Goal: Task Accomplishment & Management: Use online tool/utility

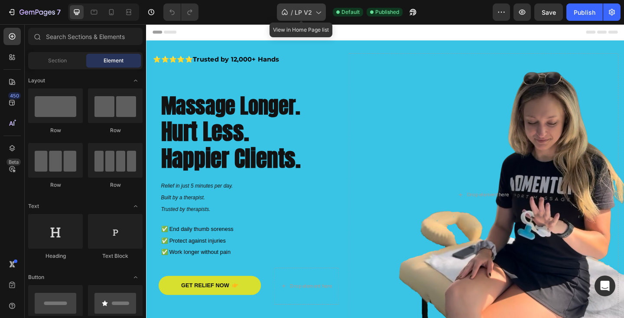
click at [312, 11] on div "/ LP V2" at bounding box center [301, 11] width 49 height 17
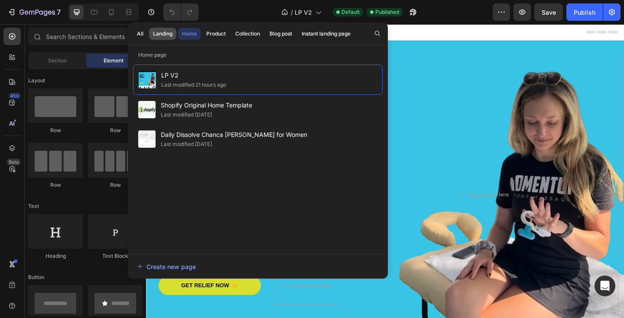
click at [156, 36] on div "Landing" at bounding box center [163, 34] width 20 height 8
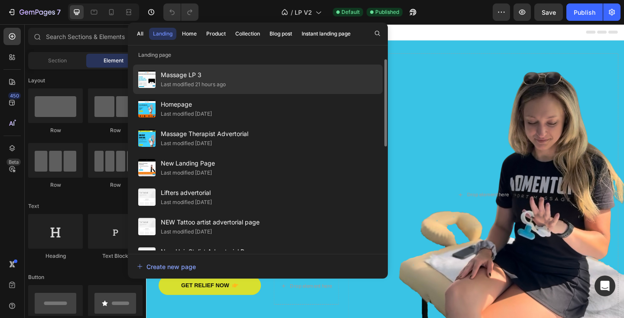
click at [209, 79] on span "Massage LP 3" at bounding box center [193, 75] width 65 height 10
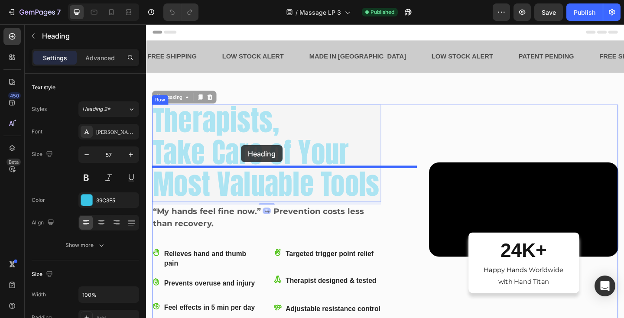
drag, startPoint x: 257, startPoint y: 225, endPoint x: 250, endPoint y: 155, distance: 70.1
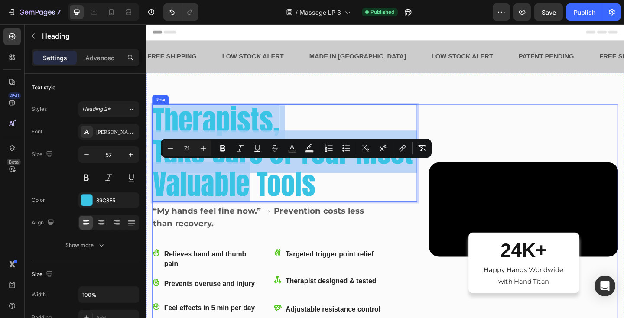
drag, startPoint x: 259, startPoint y: 258, endPoint x: 263, endPoint y: 141, distance: 117.1
click at [173, 152] on span "Therapists," at bounding box center [222, 128] width 138 height 46
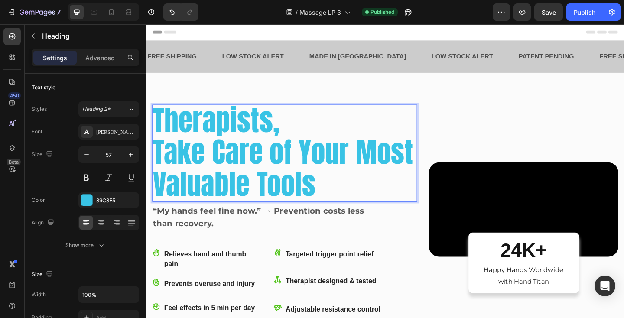
click at [161, 152] on span "Therapists," at bounding box center [222, 128] width 138 height 46
click at [163, 169] on div "Therapists, Take Care of Your Most Valuable Tools Heading 7 “My hands feel fine…" at bounding box center [297, 249] width 288 height 275
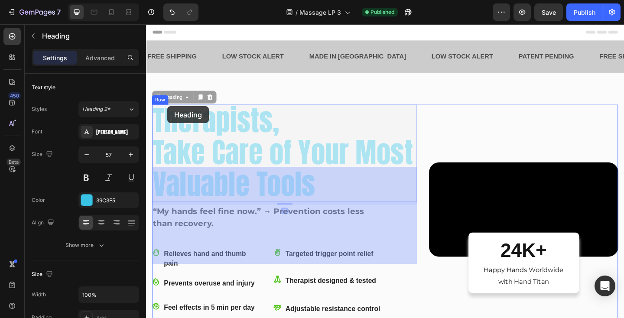
drag, startPoint x: 180, startPoint y: 203, endPoint x: 166, endPoint y: 116, distance: 88.2
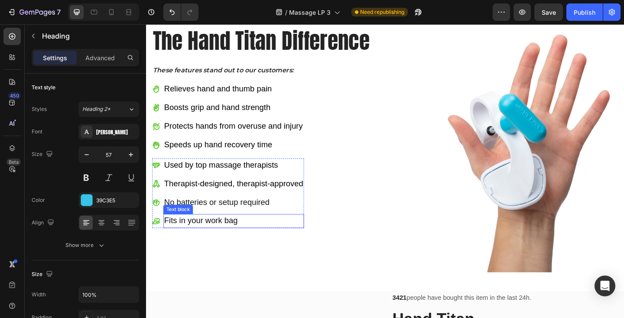
scroll to position [1614, 0]
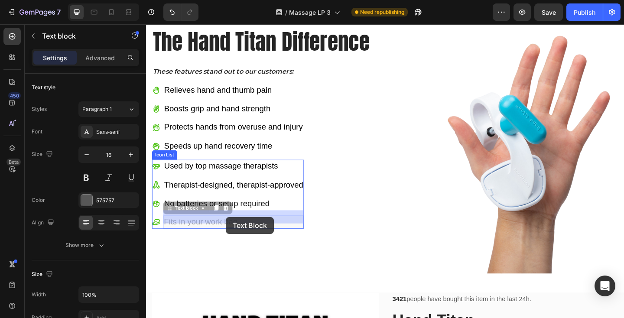
drag, startPoint x: 261, startPoint y: 231, endPoint x: 232, endPoint y: 234, distance: 28.8
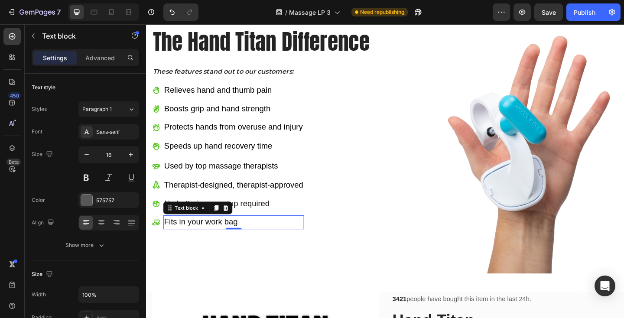
click at [265, 235] on p "Fits in your work bag" at bounding box center [241, 239] width 151 height 13
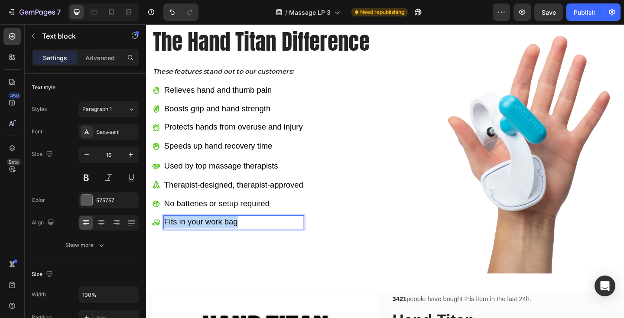
click at [265, 235] on p "Fits in your work bag" at bounding box center [241, 239] width 151 height 13
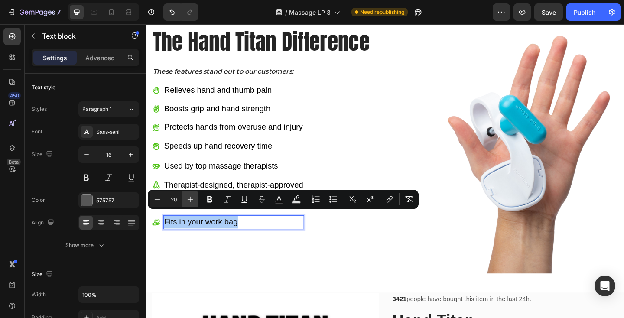
click at [192, 195] on button "Plus" at bounding box center [191, 200] width 16 height 16
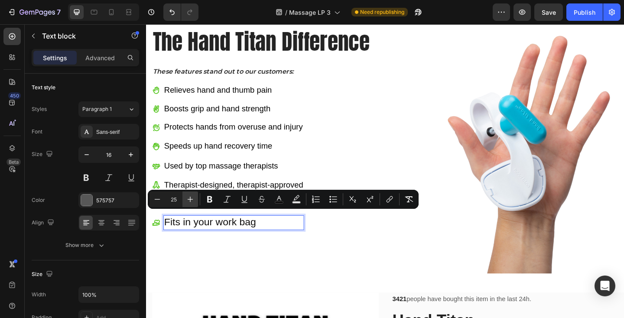
click at [192, 195] on button "Plus" at bounding box center [191, 200] width 16 height 16
click at [156, 198] on icon "Editor contextual toolbar" at bounding box center [157, 199] width 9 height 9
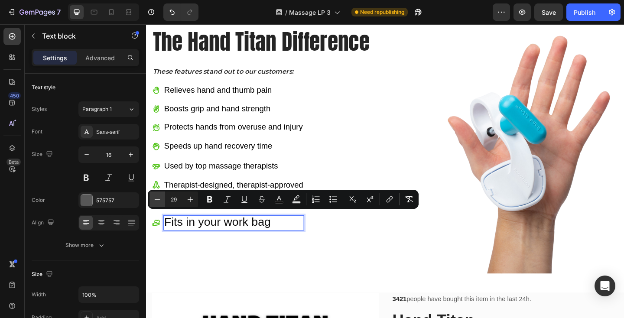
type input "28"
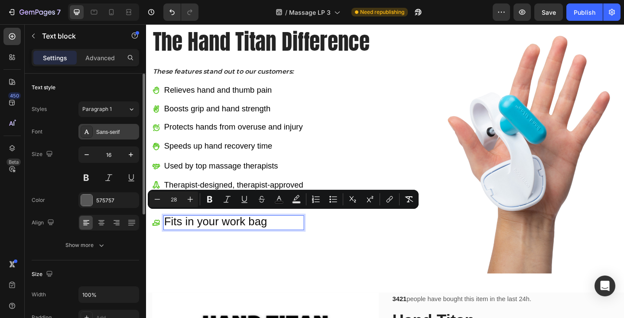
click at [116, 138] on div "Sans-serif" at bounding box center [108, 132] width 61 height 16
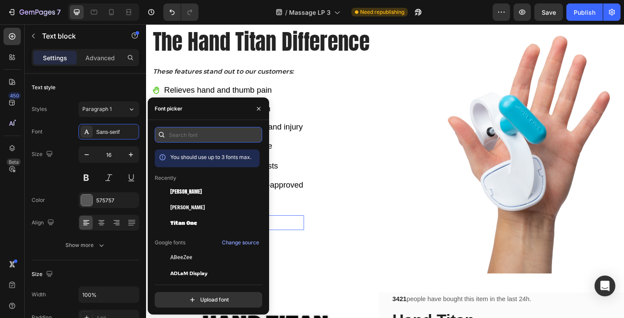
click at [193, 132] on input "text" at bounding box center [209, 135] width 108 height 16
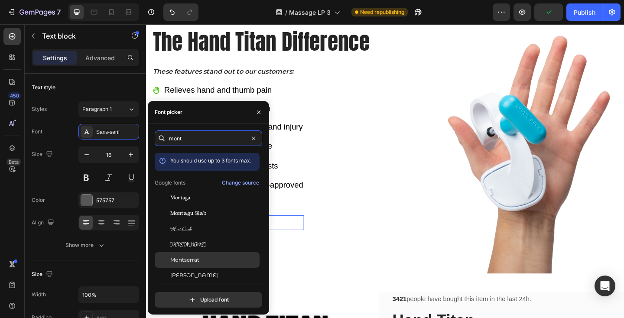
type input "mont"
click at [183, 264] on div "Montserrat" at bounding box center [207, 260] width 105 height 16
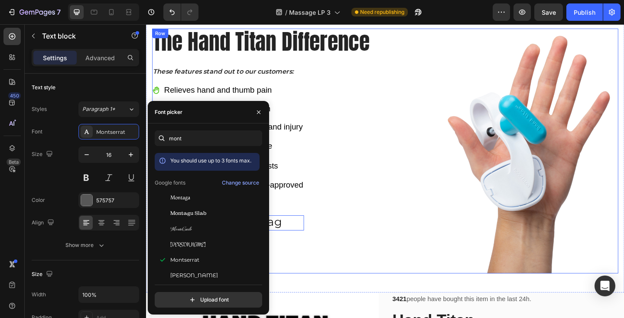
click at [414, 258] on div "The Hand Titan Difference Heading These features stand out to our customers: Te…" at bounding box center [297, 162] width 288 height 267
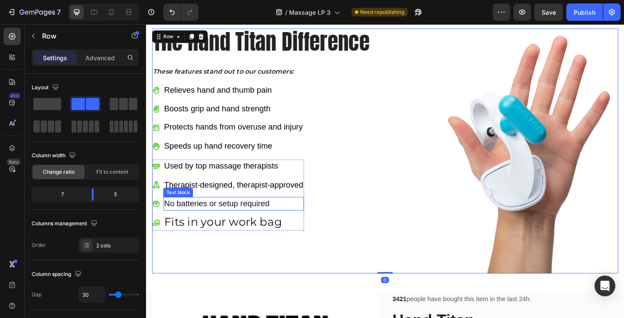
click at [236, 215] on span "No batteries or setup required" at bounding box center [223, 220] width 115 height 10
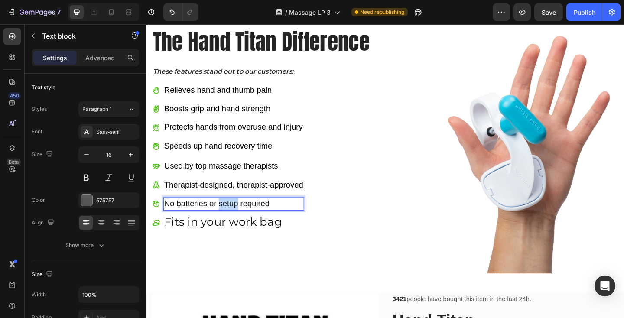
click at [236, 215] on span "No batteries or setup required" at bounding box center [223, 220] width 115 height 10
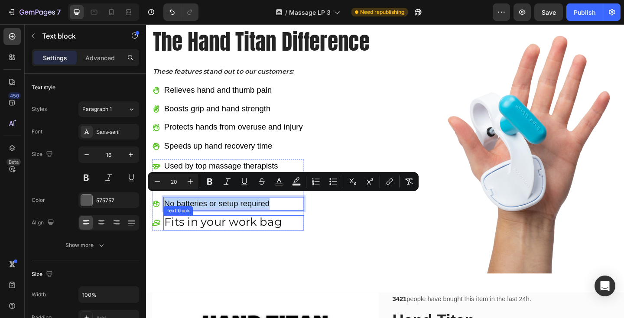
click at [228, 232] on span "Fits in your work bag" at bounding box center [230, 239] width 128 height 15
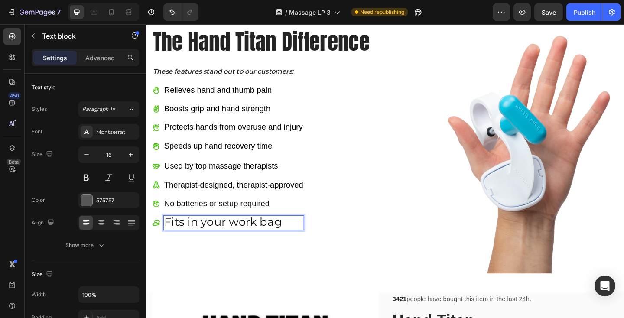
click at [228, 232] on span "Fits in your work bag" at bounding box center [230, 239] width 128 height 15
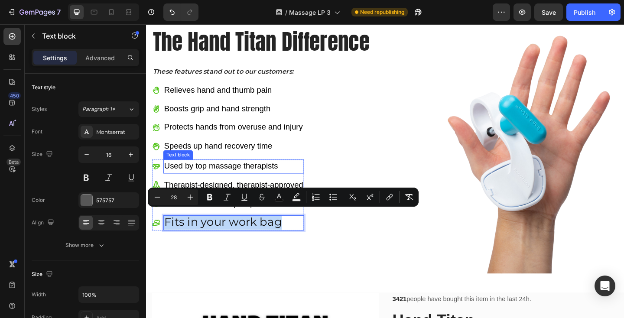
click at [248, 174] on span "Used by top massage therapists" at bounding box center [228, 179] width 124 height 10
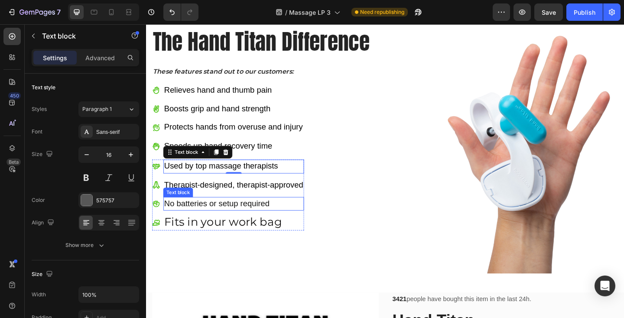
click at [246, 215] on span "No batteries or setup required" at bounding box center [223, 220] width 115 height 10
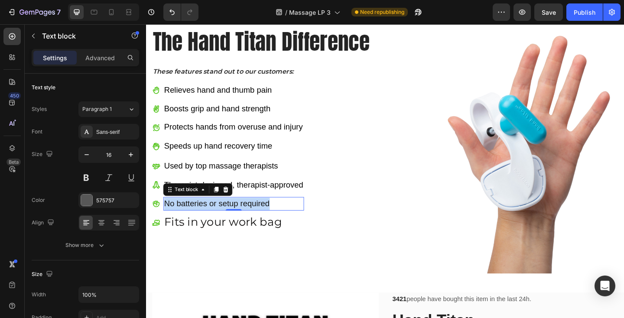
click at [246, 215] on span "No batteries or setup required" at bounding box center [223, 220] width 115 height 10
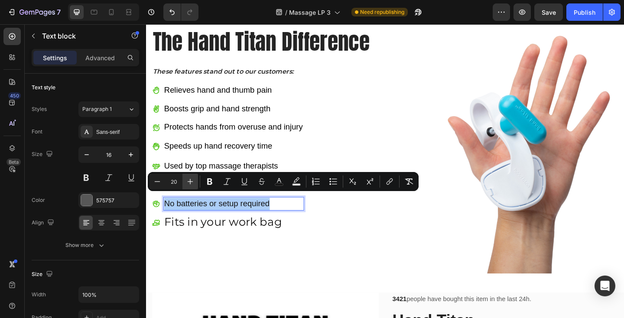
click at [192, 183] on icon "Editor contextual toolbar" at bounding box center [190, 181] width 9 height 9
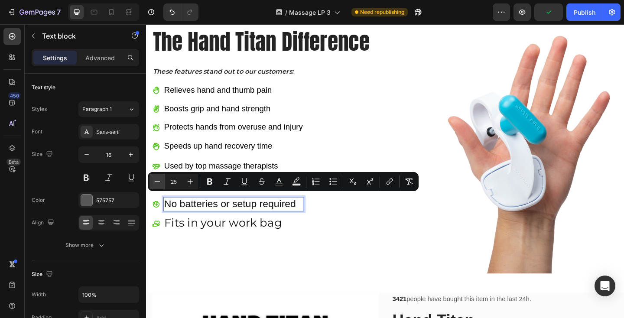
click at [159, 183] on icon "Editor contextual toolbar" at bounding box center [157, 181] width 9 height 9
type input "24"
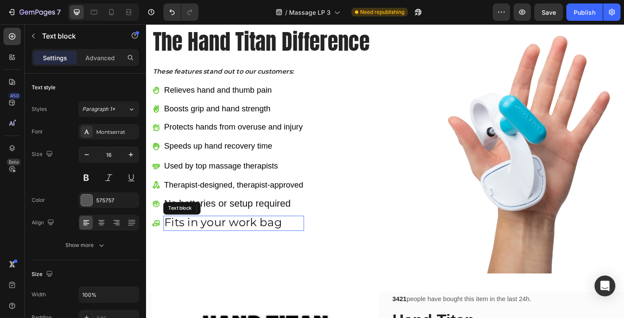
click at [205, 234] on span "Fits in your work bag" at bounding box center [230, 239] width 128 height 15
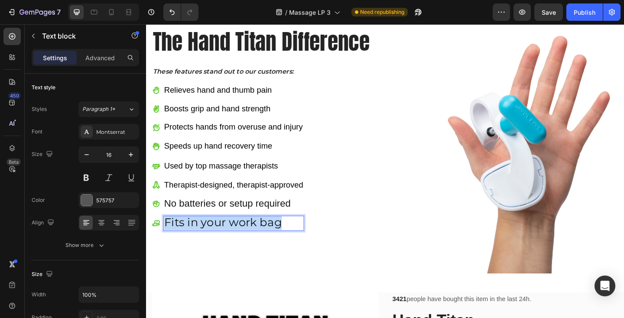
click at [205, 234] on span "Fits in your work bag" at bounding box center [230, 239] width 128 height 15
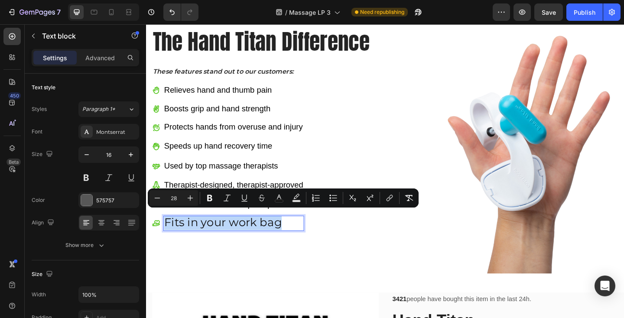
click at [205, 234] on span "Fits in your work bag" at bounding box center [230, 239] width 128 height 15
click at [163, 196] on button "Minus" at bounding box center [158, 198] width 16 height 16
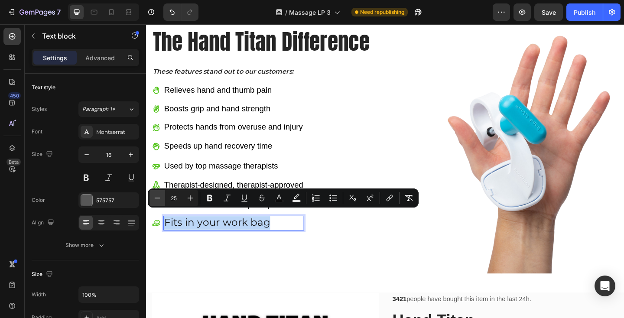
type input "24"
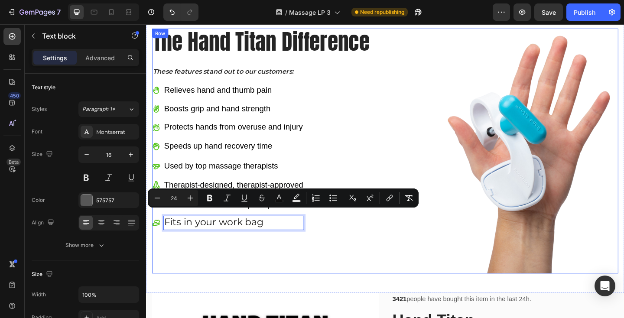
click at [266, 262] on div "The Hand Titan Difference Heading These features stand out to our customers: Te…" at bounding box center [297, 162] width 288 height 267
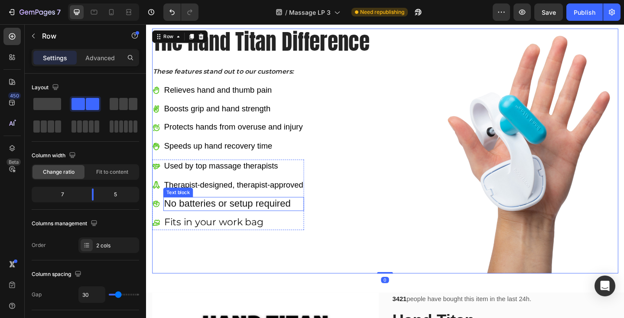
click at [248, 220] on span "No batteries or setup required" at bounding box center [235, 219] width 138 height 12
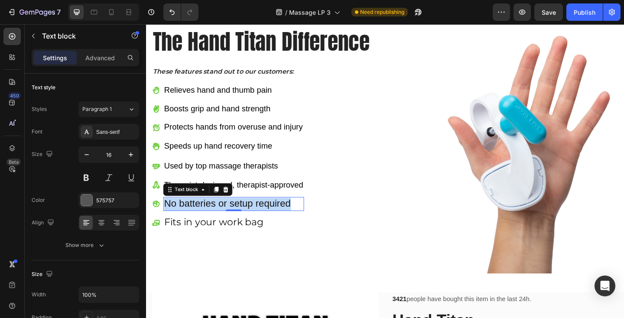
click at [248, 220] on span "No batteries or setup required" at bounding box center [235, 219] width 138 height 12
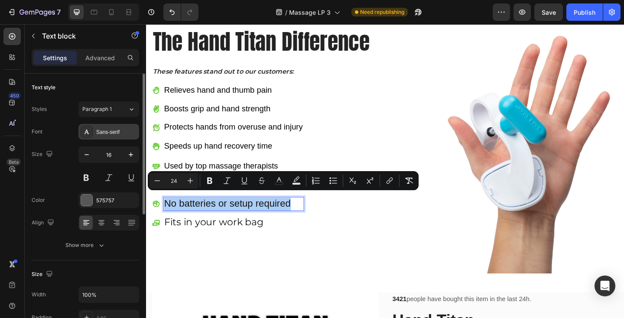
click at [102, 132] on div "Sans-serif" at bounding box center [116, 132] width 41 height 8
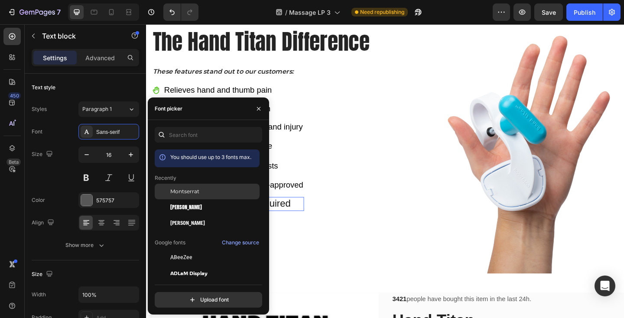
click at [189, 193] on span "Montserrat" at bounding box center [184, 192] width 29 height 8
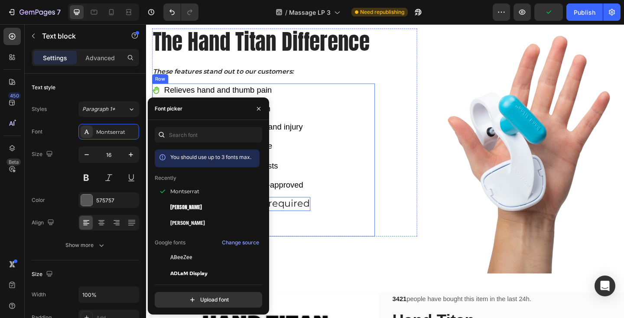
click at [366, 208] on div "Icon Relieves hand and thumb pain Text block Icon Boosts grip and hand strength…" at bounding box center [274, 172] width 242 height 166
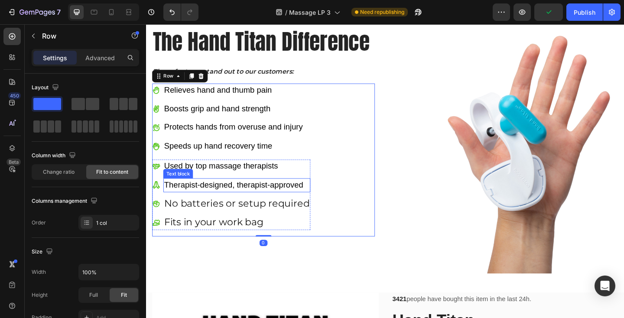
click at [273, 195] on span "Therapist-designed, therapist-approved" at bounding box center [241, 199] width 151 height 10
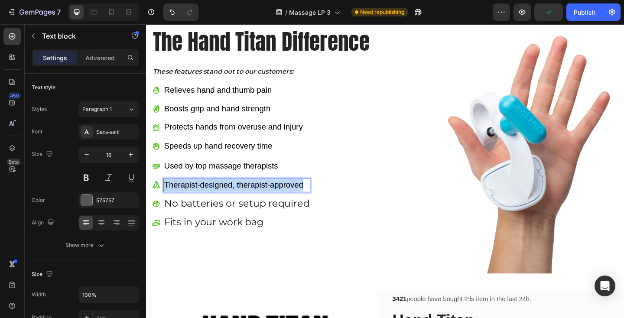
click at [273, 195] on span "Therapist-designed, therapist-approved" at bounding box center [241, 199] width 151 height 10
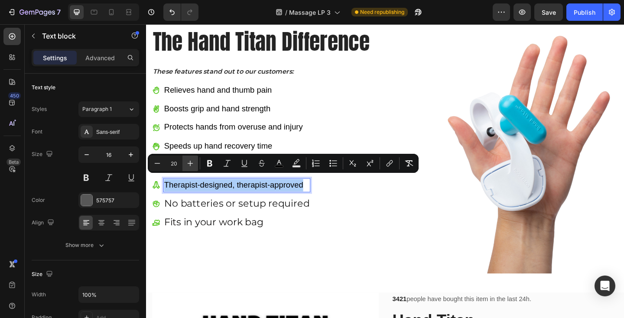
click at [190, 160] on icon "Editor contextual toolbar" at bounding box center [190, 163] width 9 height 9
type input "24"
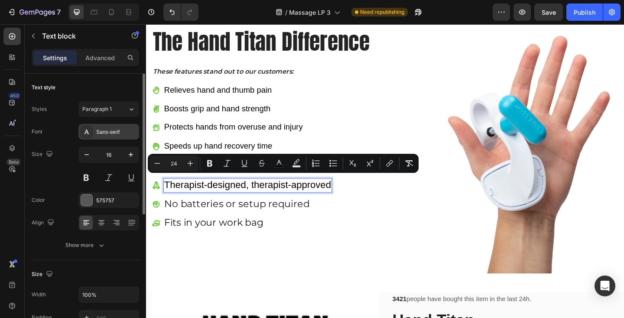
click at [114, 131] on div "Sans-serif" at bounding box center [116, 132] width 41 height 8
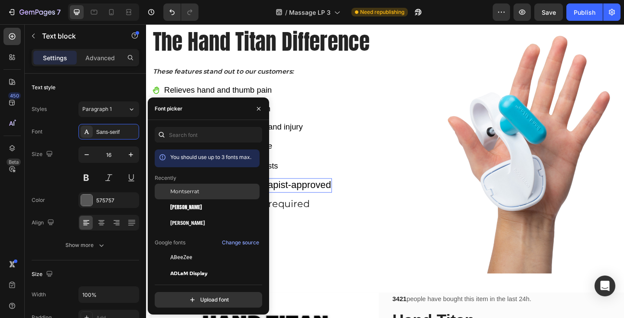
click at [191, 189] on span "Montserrat" at bounding box center [184, 192] width 29 height 8
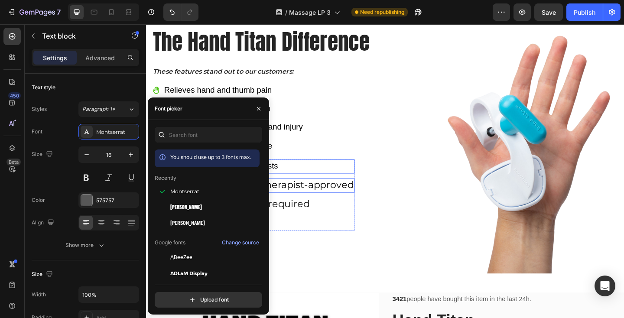
click at [337, 176] on p "Used by top massage therapists" at bounding box center [269, 179] width 206 height 13
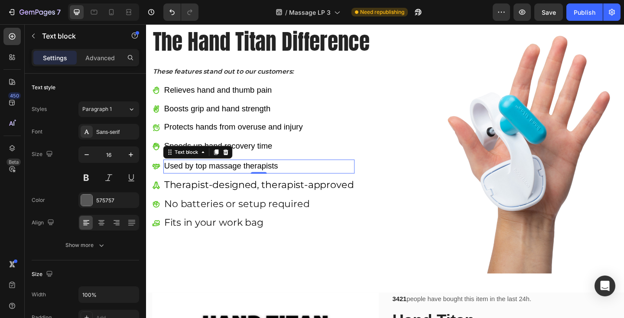
click at [273, 174] on span "Used by top massage therapists" at bounding box center [228, 179] width 124 height 10
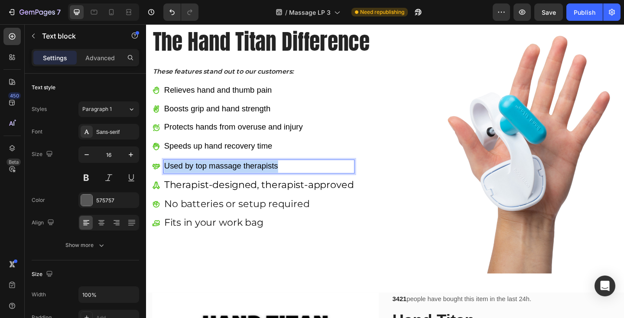
click at [273, 174] on span "Used by top massage therapists" at bounding box center [228, 179] width 124 height 10
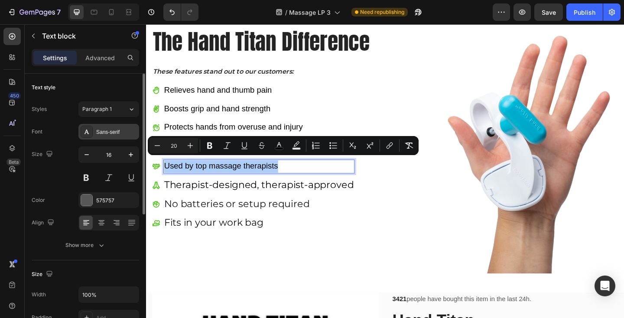
click at [111, 133] on div "Sans-serif" at bounding box center [116, 132] width 41 height 8
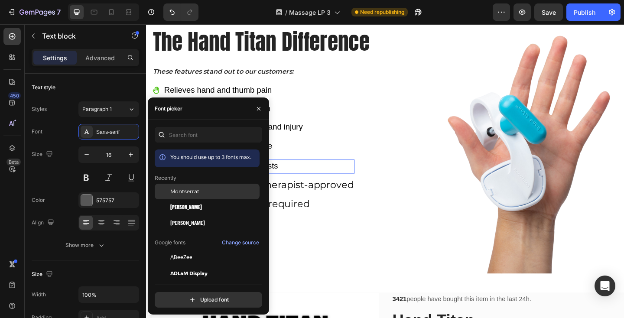
click at [187, 193] on span "Montserrat" at bounding box center [184, 192] width 29 height 8
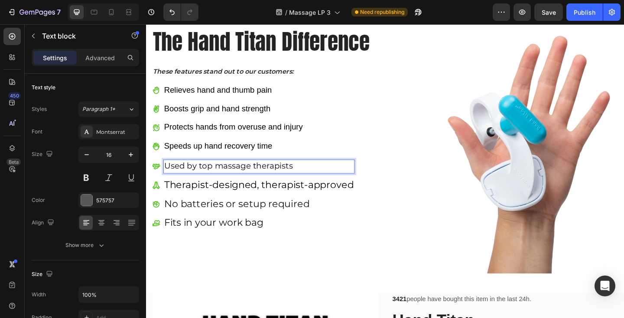
click at [316, 175] on p "Used by top massage therapists" at bounding box center [269, 179] width 206 height 13
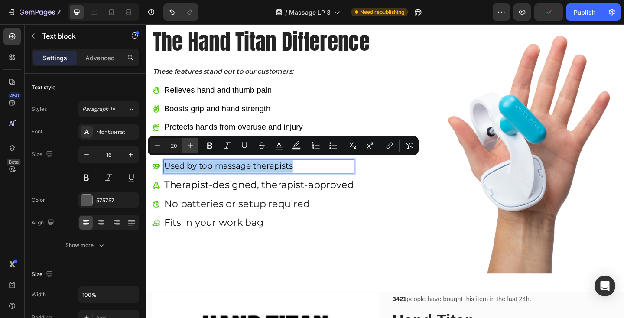
click at [197, 146] on button "Plus" at bounding box center [191, 146] width 16 height 16
type input "24"
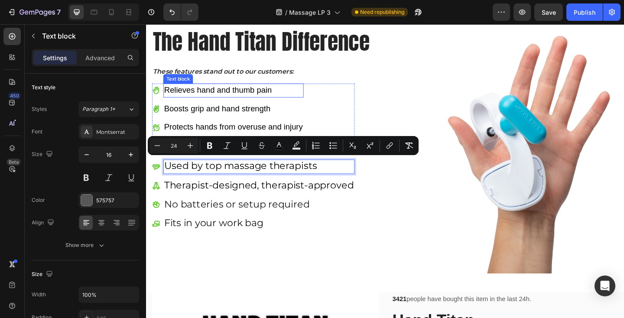
click at [205, 92] on span "Relieves hand and thumb pain" at bounding box center [224, 96] width 117 height 10
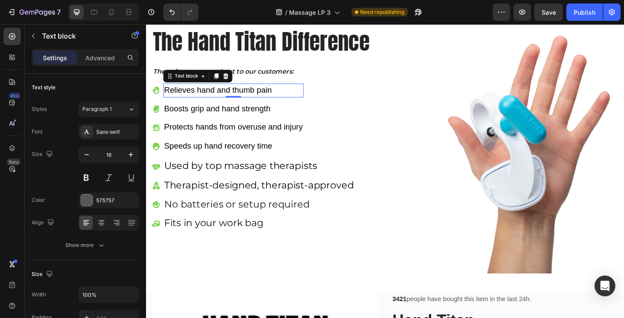
click at [205, 92] on span "Relieves hand and thumb pain" at bounding box center [224, 96] width 117 height 10
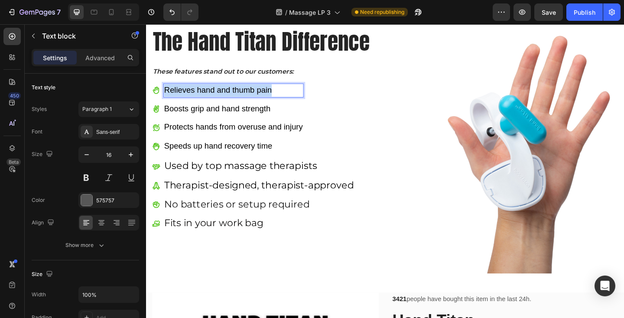
click at [205, 92] on span "Relieves hand and thumb pain" at bounding box center [224, 96] width 117 height 10
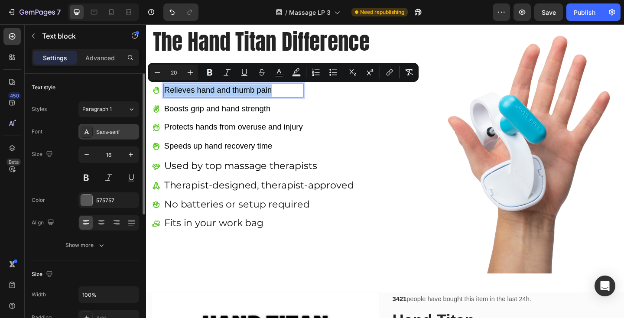
click at [133, 129] on div "Sans-serif" at bounding box center [116, 132] width 41 height 8
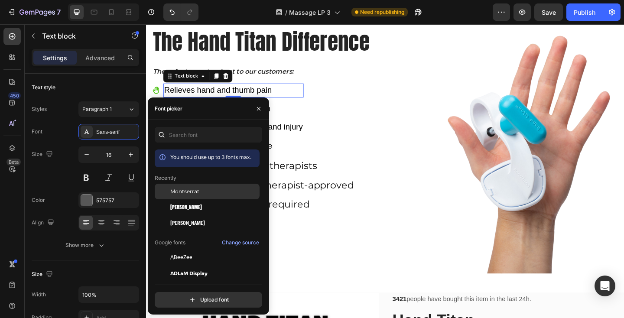
click at [199, 250] on div "Montserrat" at bounding box center [207, 258] width 105 height 16
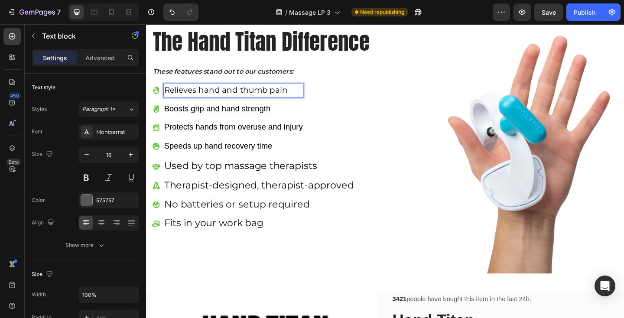
click at [257, 92] on span "Relieves hand and thumb pain" at bounding box center [233, 96] width 134 height 10
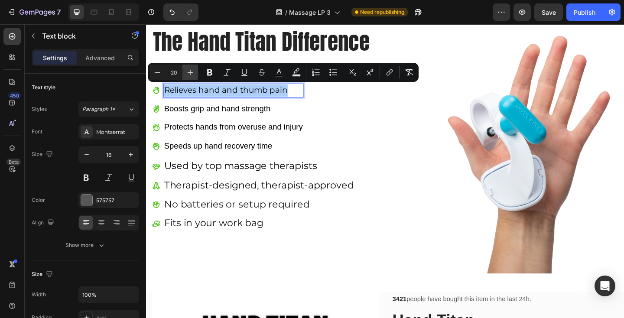
click at [190, 73] on icon "Editor contextual toolbar" at bounding box center [190, 72] width 9 height 9
type input "24"
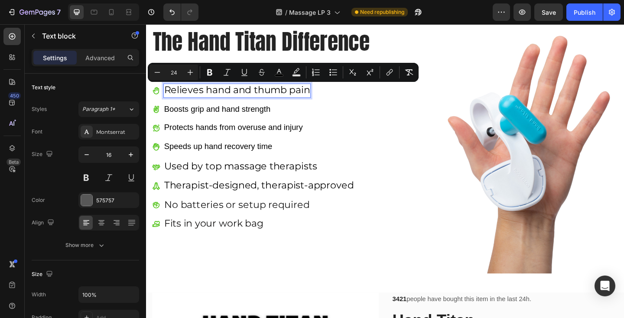
click at [323, 94] on span "Relieves hand and thumb pain" at bounding box center [245, 95] width 159 height 13
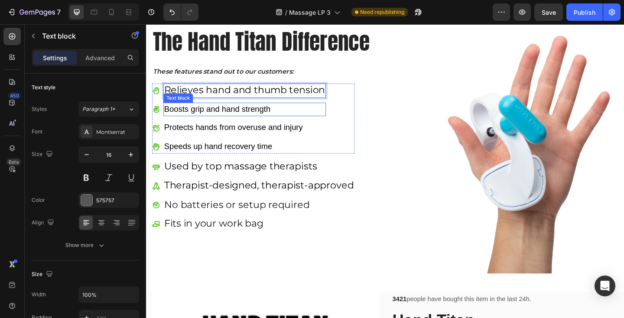
click at [253, 114] on span "Boosts grip and hand strength" at bounding box center [224, 117] width 116 height 10
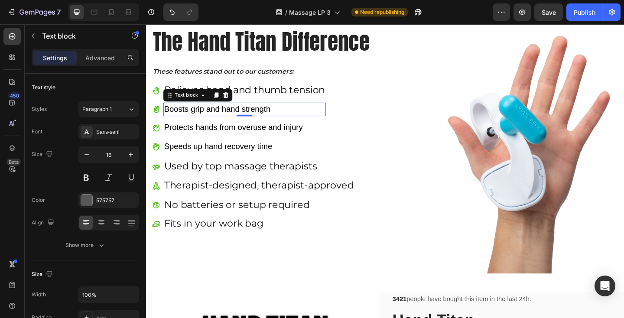
click at [253, 114] on span "Boosts grip and hand strength" at bounding box center [224, 117] width 116 height 10
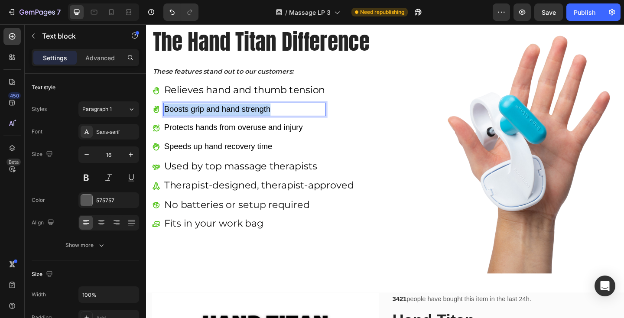
click at [253, 114] on span "Boosts grip and hand strength" at bounding box center [224, 117] width 116 height 10
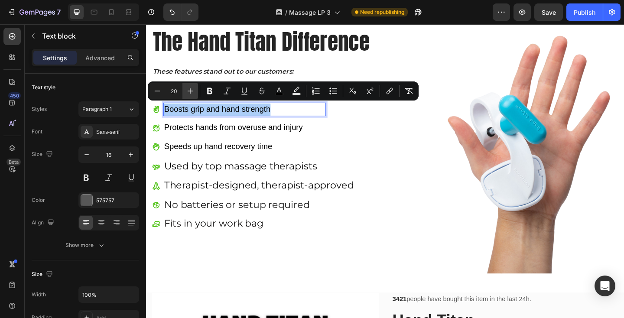
click at [186, 92] on icon "Editor contextual toolbar" at bounding box center [190, 91] width 9 height 9
type input "24"
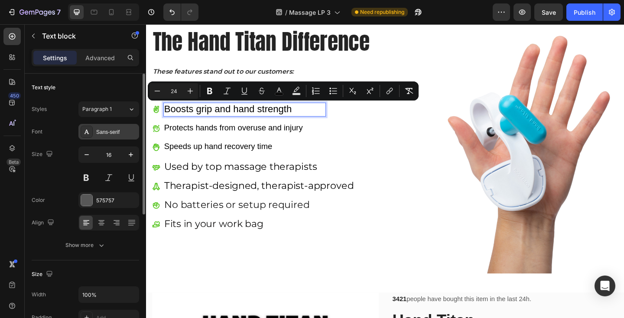
click at [124, 126] on div "Sans-serif" at bounding box center [108, 132] width 61 height 16
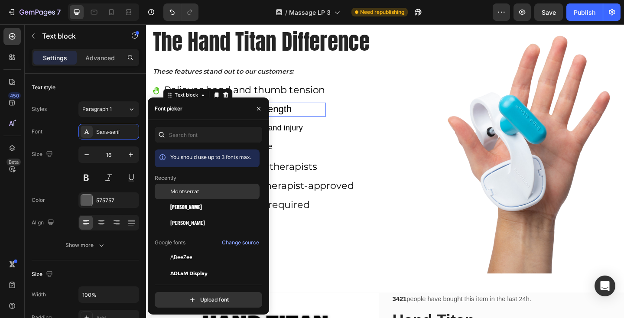
click at [193, 193] on span "Montserrat" at bounding box center [184, 192] width 29 height 8
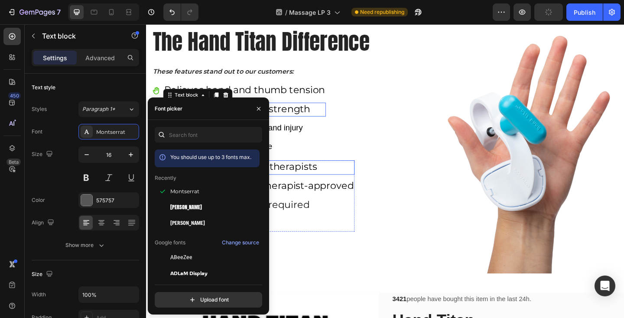
click at [362, 175] on p "Used by top massage therapists" at bounding box center [269, 180] width 206 height 14
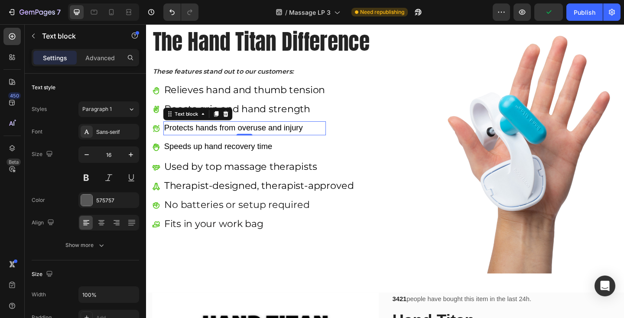
click at [291, 137] on span "Protects hands from overuse and injury" at bounding box center [241, 137] width 151 height 10
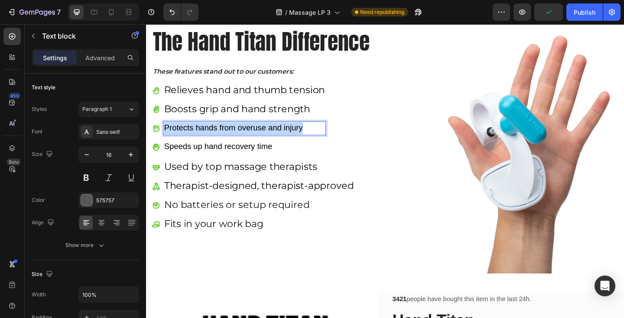
click at [291, 137] on span "Protects hands from overuse and injury" at bounding box center [241, 137] width 151 height 10
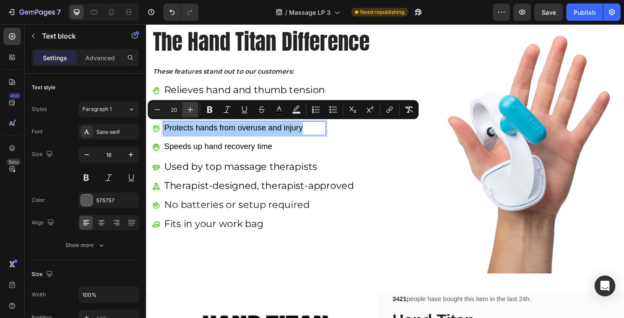
click at [194, 109] on icon "Editor contextual toolbar" at bounding box center [190, 109] width 9 height 9
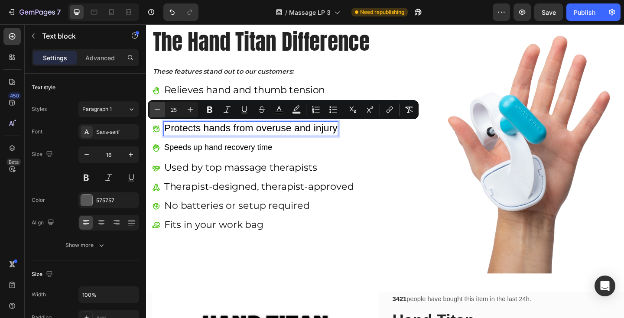
click at [160, 110] on icon "Editor contextual toolbar" at bounding box center [157, 109] width 9 height 9
type input "24"
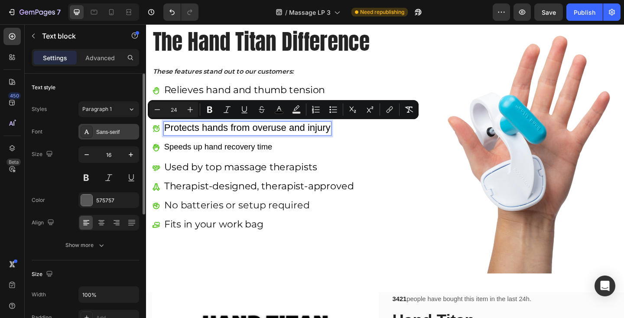
click at [118, 133] on div "Sans-serif" at bounding box center [116, 132] width 41 height 8
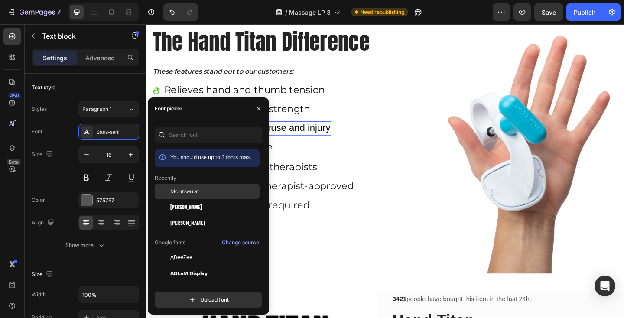
click at [189, 189] on span "Montserrat" at bounding box center [184, 192] width 29 height 8
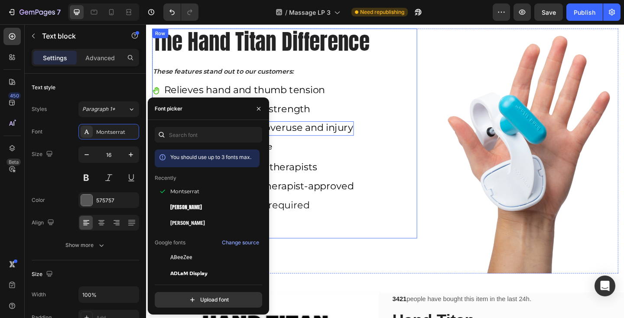
click at [397, 158] on div "The Hand Titan Difference Heading These features stand out to our customers: Te…" at bounding box center [297, 143] width 288 height 228
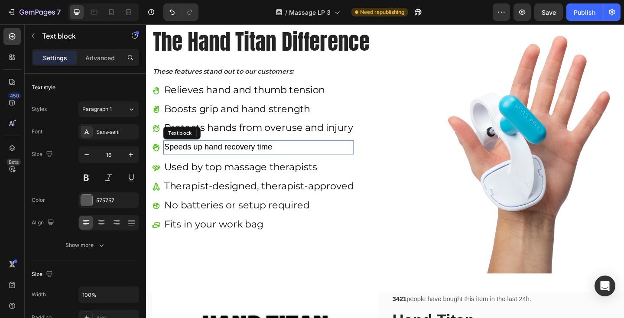
click at [278, 155] on span "Speeds up hand recovery time" at bounding box center [224, 158] width 117 height 10
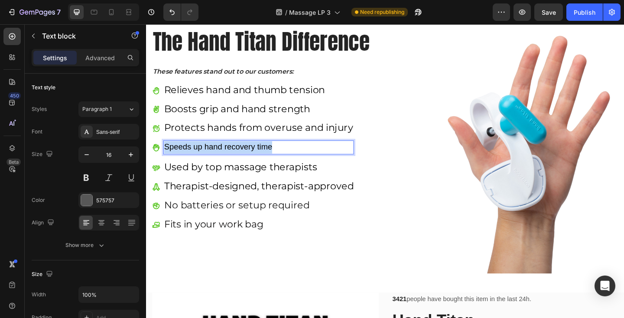
click at [278, 155] on span "Speeds up hand recovery time" at bounding box center [224, 158] width 117 height 10
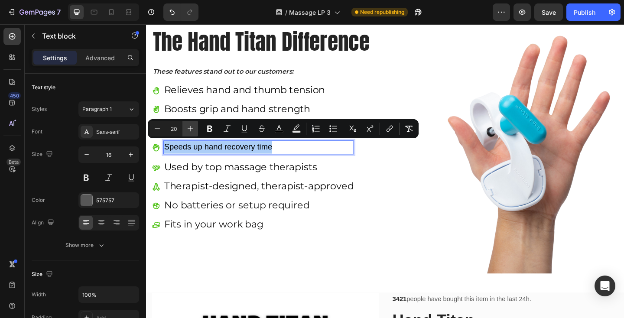
click at [187, 129] on icon "Editor contextual toolbar" at bounding box center [190, 128] width 9 height 9
type input "24"
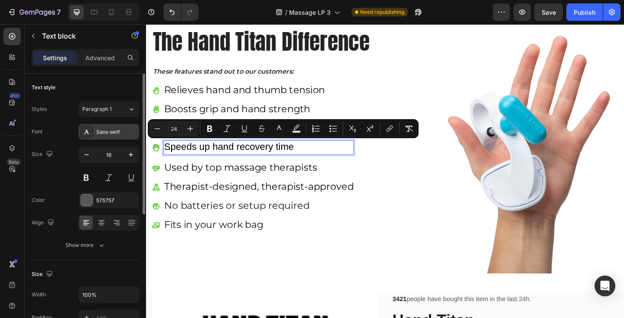
click at [111, 132] on div "Sans-serif" at bounding box center [116, 132] width 41 height 8
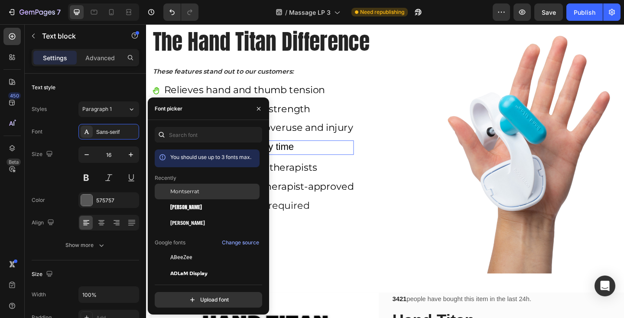
click at [181, 190] on span "Montserrat" at bounding box center [184, 192] width 29 height 8
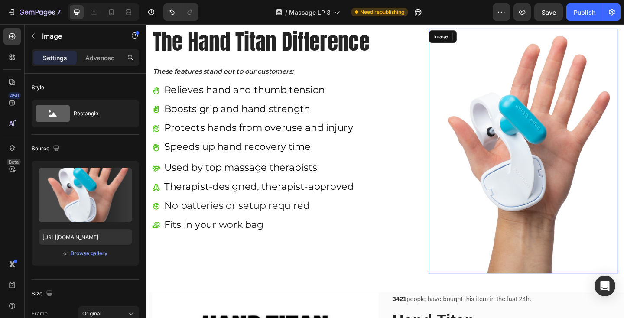
click at [462, 247] on img at bounding box center [557, 162] width 206 height 267
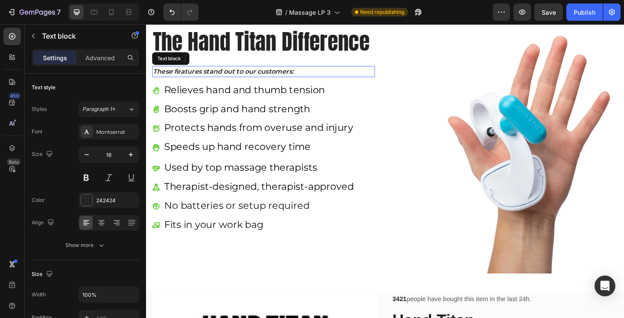
click at [280, 75] on icon "These features stand out to our customers:" at bounding box center [229, 76] width 153 height 8
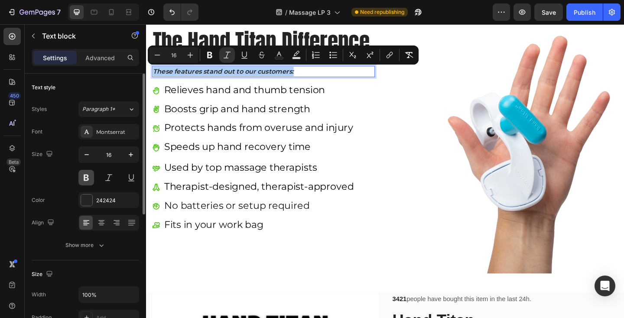
click at [87, 176] on button at bounding box center [86, 178] width 16 height 16
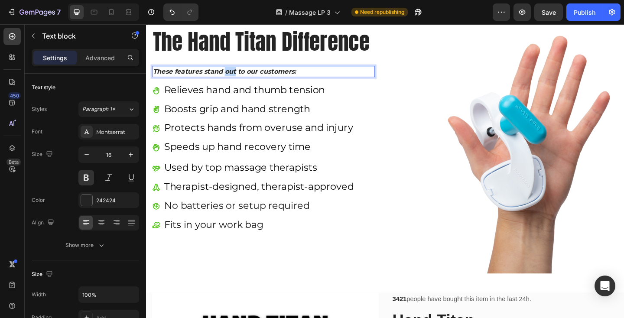
click at [232, 75] on icon "These features stand out to our customers:" at bounding box center [231, 76] width 156 height 8
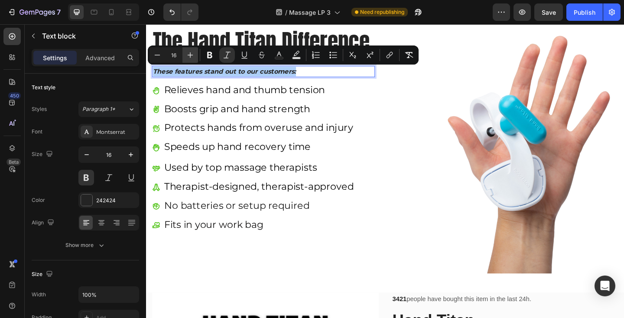
click at [189, 54] on icon "Editor contextual toolbar" at bounding box center [190, 55] width 9 height 9
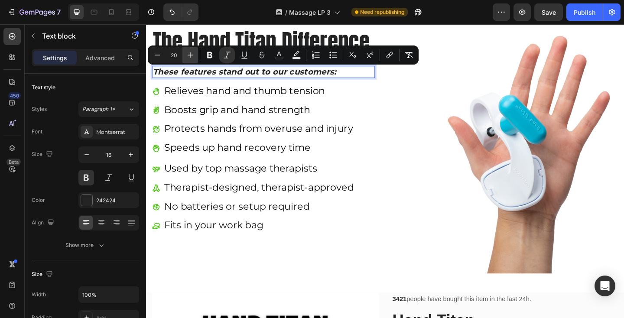
click at [189, 54] on icon "Editor contextual toolbar" at bounding box center [190, 55] width 9 height 9
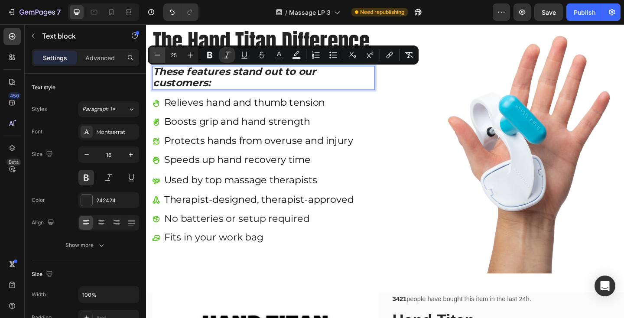
click at [158, 57] on icon "Editor contextual toolbar" at bounding box center [157, 55] width 9 height 9
type input "24"
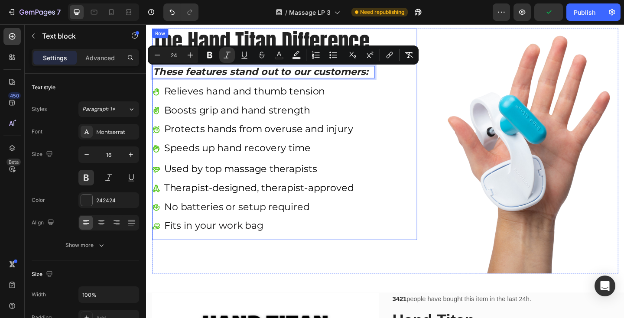
drag, startPoint x: 401, startPoint y: 117, endPoint x: 405, endPoint y: 116, distance: 4.8
click at [401, 117] on div "The Hand Titan Difference Heading These features stand out to our customers: Te…" at bounding box center [297, 144] width 288 height 230
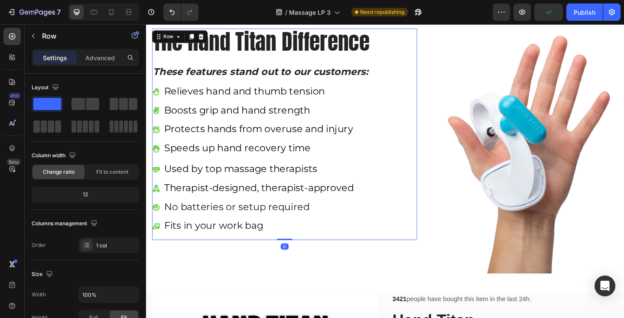
click at [421, 76] on div "The Hand Titan Difference Heading These features stand out to our customers: Te…" at bounding box center [297, 144] width 288 height 230
click at [368, 45] on span "The Hand Titan Difference" at bounding box center [271, 44] width 236 height 36
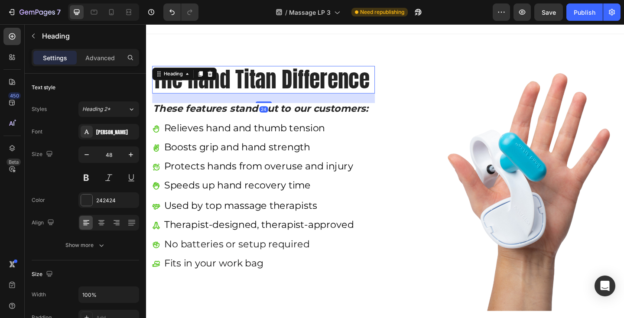
scroll to position [1501, 0]
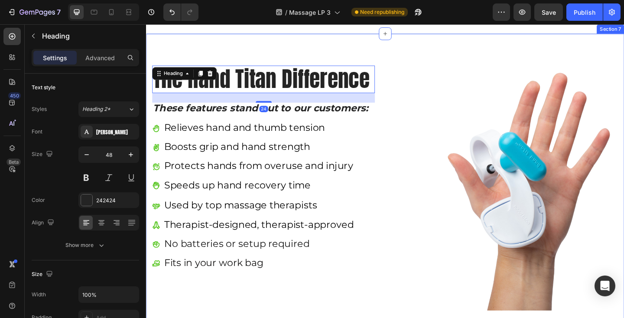
click at [393, 117] on div "The Hand Titan Difference Heading 24 These features stand out to our customers:…" at bounding box center [406, 195] width 520 height 323
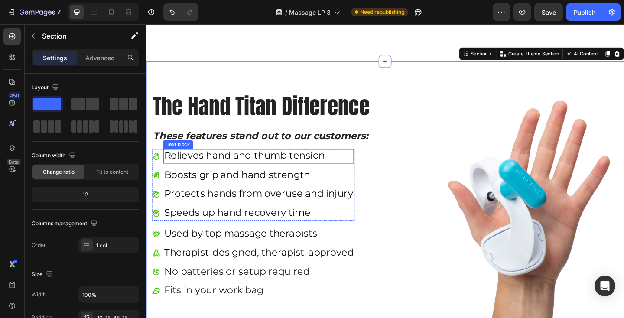
scroll to position [1619, 0]
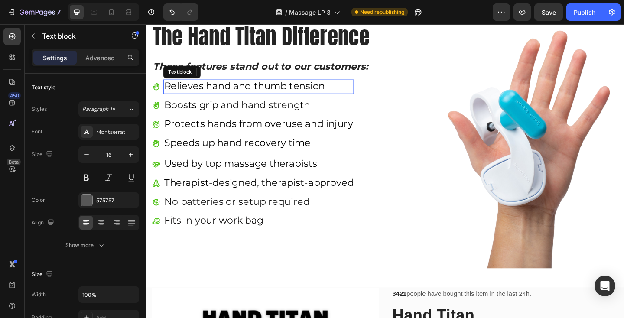
click at [337, 88] on span "Relieves hand and thumb tension" at bounding box center [253, 91] width 175 height 13
click at [106, 57] on p "Advanced" at bounding box center [99, 57] width 29 height 9
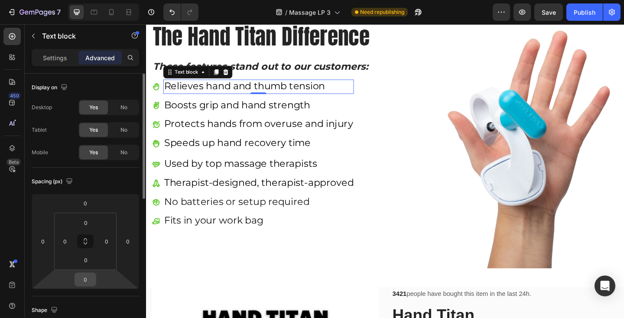
click at [84, 281] on input "0" at bounding box center [85, 279] width 17 height 13
type input "10"
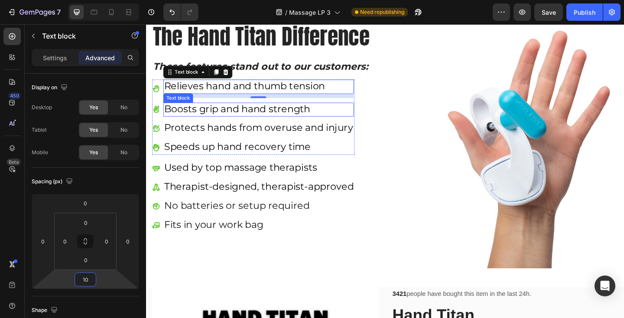
click at [198, 117] on span "Boosts grip and hand strength" at bounding box center [245, 116] width 159 height 13
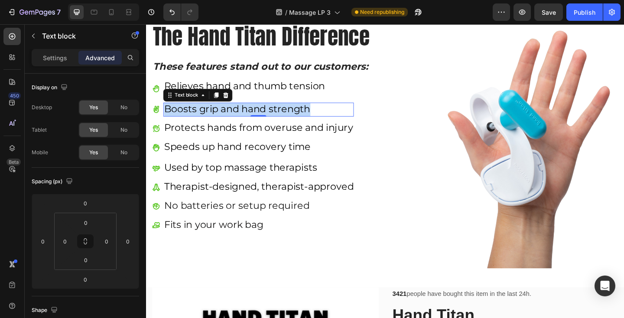
click at [198, 117] on span "Boosts grip and hand strength" at bounding box center [245, 116] width 159 height 13
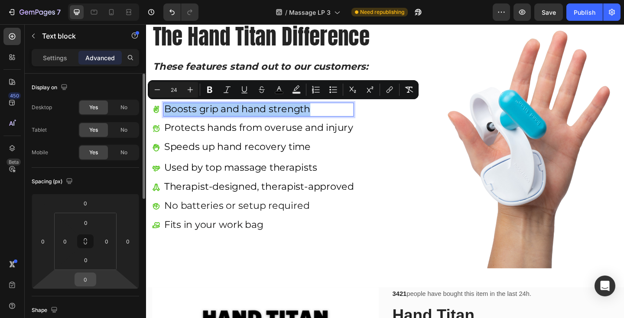
click at [88, 282] on input "0" at bounding box center [85, 279] width 17 height 13
type input "1"
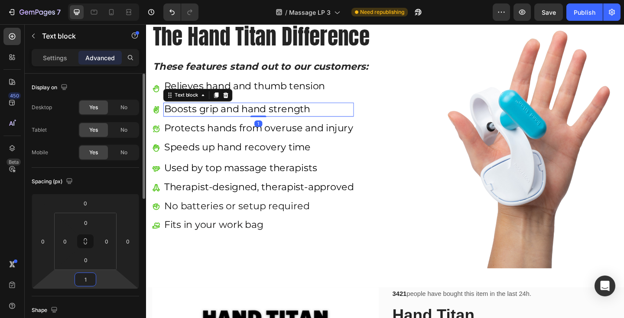
type input "10"
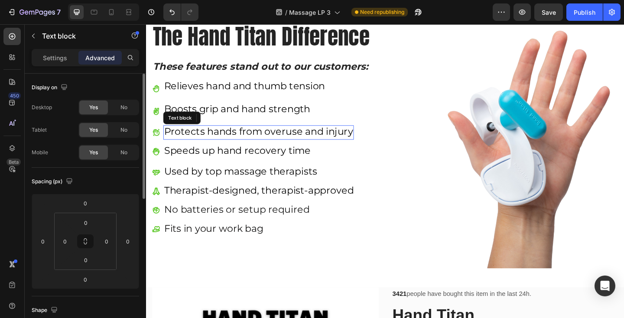
click at [182, 135] on span "Protects hands from overuse and injury" at bounding box center [268, 141] width 205 height 13
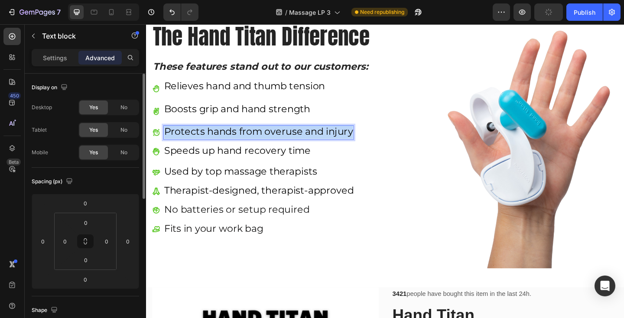
click at [182, 135] on span "Protects hands from overuse and injury" at bounding box center [268, 141] width 205 height 13
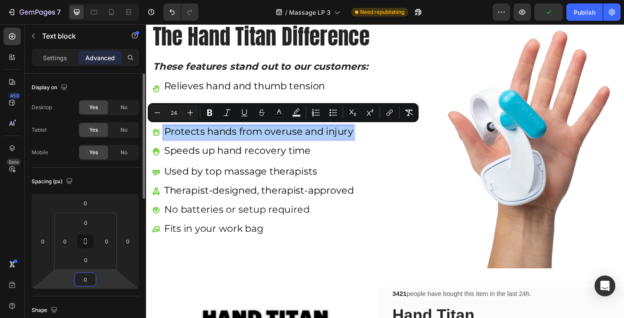
click at [94, 280] on input "0" at bounding box center [85, 279] width 17 height 13
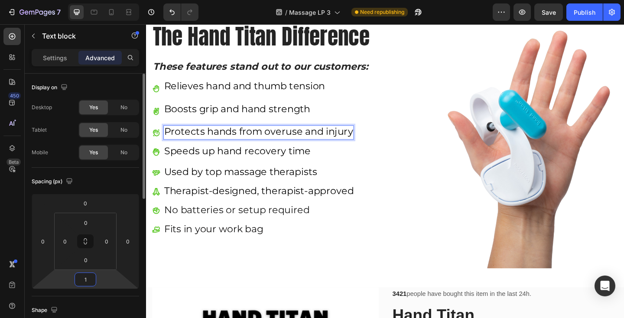
type input "10"
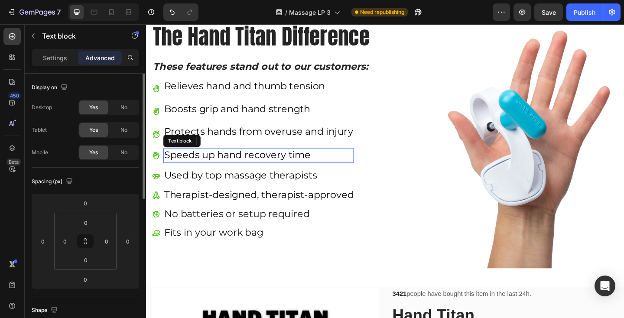
click at [198, 170] on span "Speeds up hand recovery time" at bounding box center [246, 166] width 160 height 13
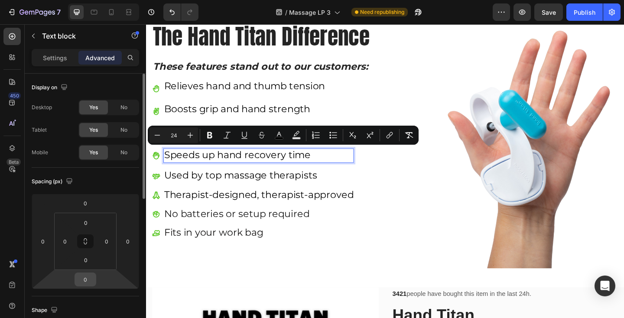
click at [88, 278] on input "0" at bounding box center [85, 279] width 17 height 13
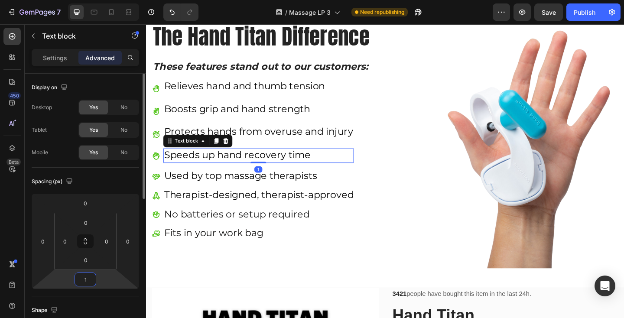
type input "10"
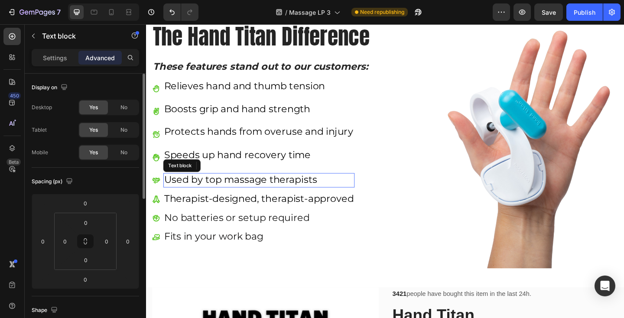
click at [205, 189] on span "Used by top massage therapists" at bounding box center [249, 193] width 166 height 13
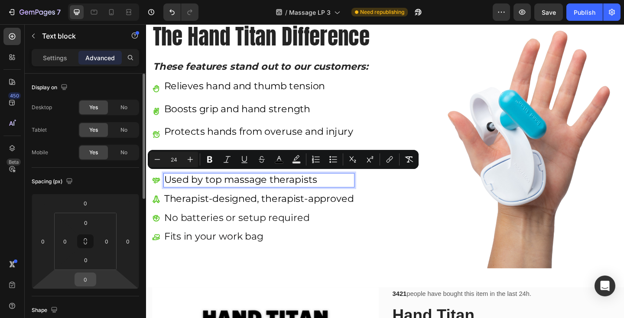
click at [86, 284] on input "0" at bounding box center [85, 279] width 17 height 13
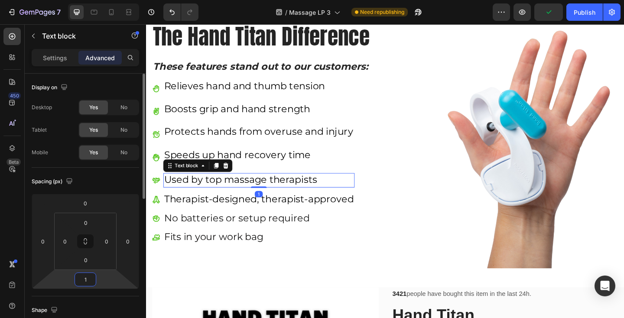
type input "10"
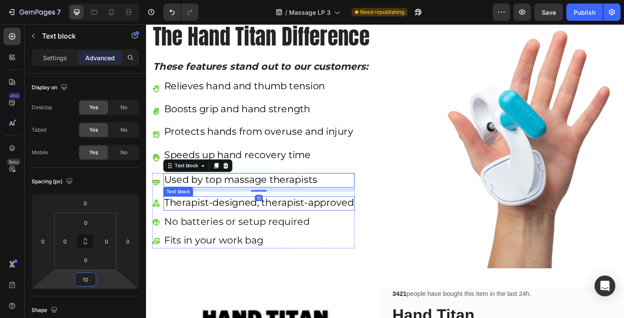
click at [225, 214] on span "Therapist-designed, therapist-approved" at bounding box center [269, 218] width 206 height 13
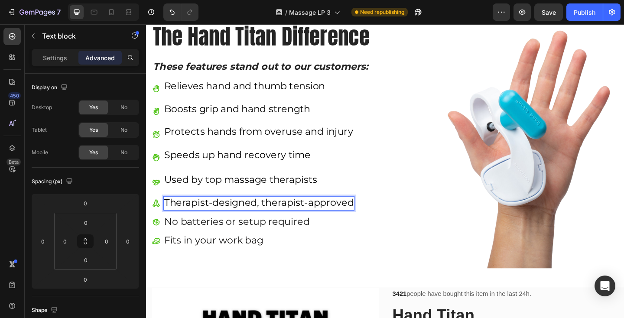
click at [225, 214] on span "Therapist-designed, therapist-approved" at bounding box center [269, 218] width 206 height 13
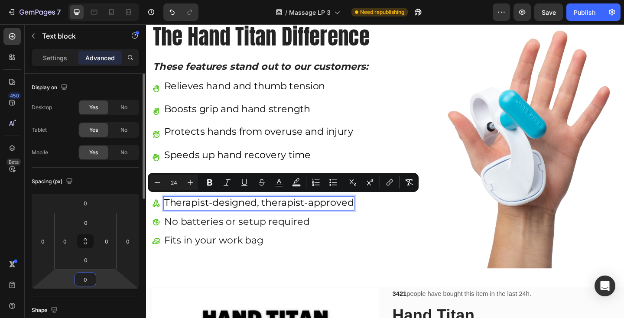
click at [85, 279] on input "0" at bounding box center [85, 279] width 17 height 13
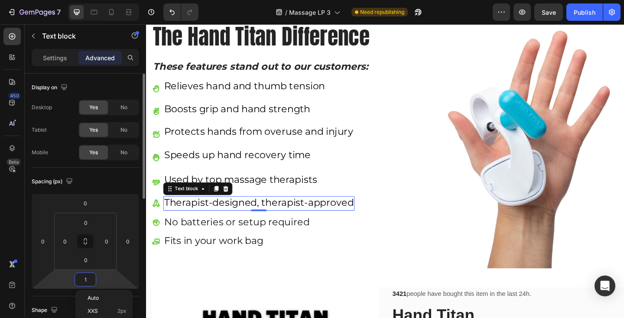
type input "10"
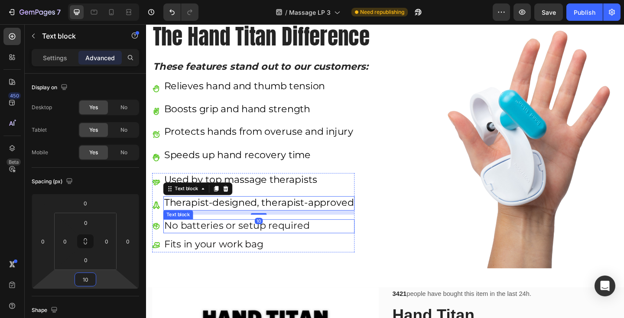
click at [243, 240] on span "No batteries or setup required" at bounding box center [245, 243] width 158 height 13
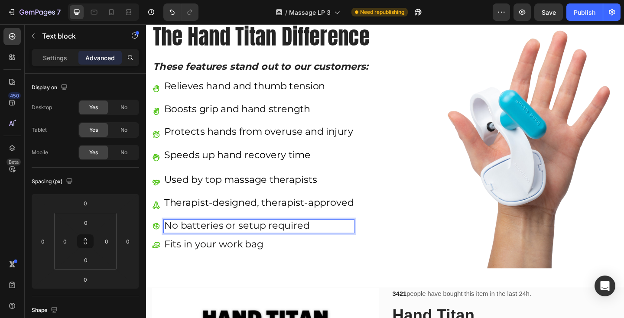
click at [243, 240] on span "No batteries or setup required" at bounding box center [245, 243] width 158 height 13
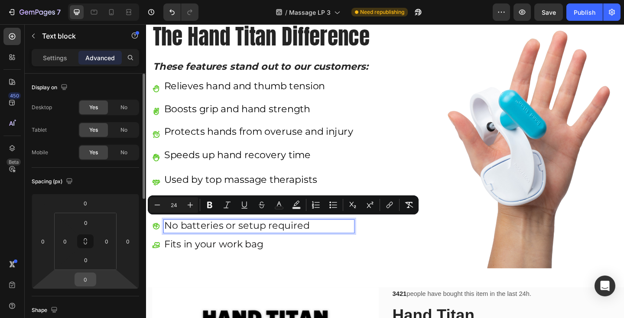
click at [89, 282] on input "0" at bounding box center [85, 279] width 17 height 13
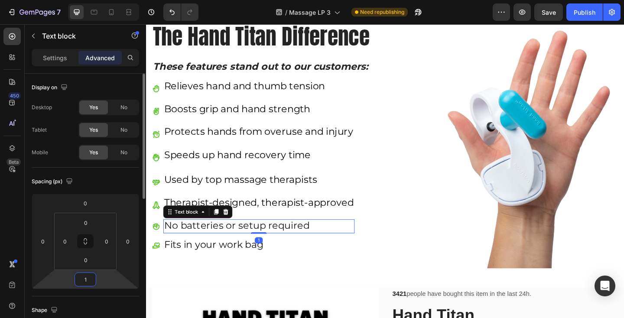
type input "10"
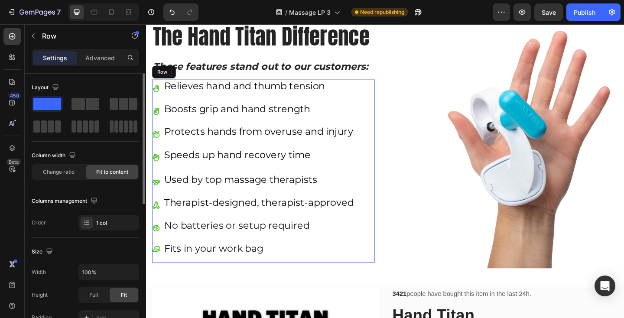
click at [349, 278] on div "Icon Relieves hand and thumb tension Text block Icon Boosts grip and hand stren…" at bounding box center [263, 184] width 220 height 199
click at [468, 276] on img at bounding box center [557, 156] width 206 height 267
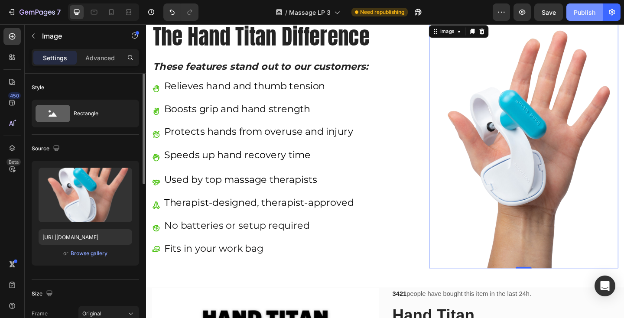
click at [585, 11] on div "Publish" at bounding box center [585, 12] width 22 height 9
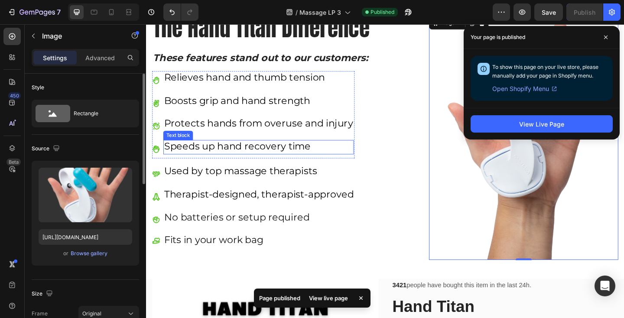
scroll to position [1554, 0]
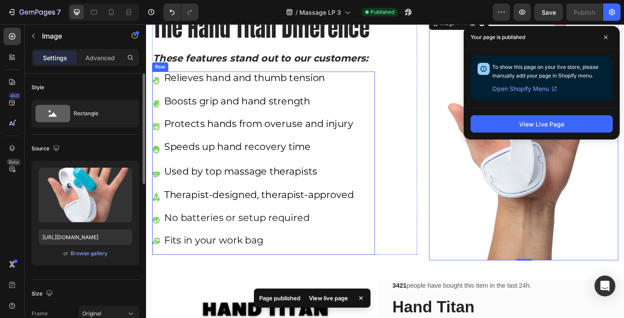
click at [373, 179] on div "Icon Relieves hand and thumb tension Text block Icon Boosts grip and hand stren…" at bounding box center [274, 175] width 242 height 199
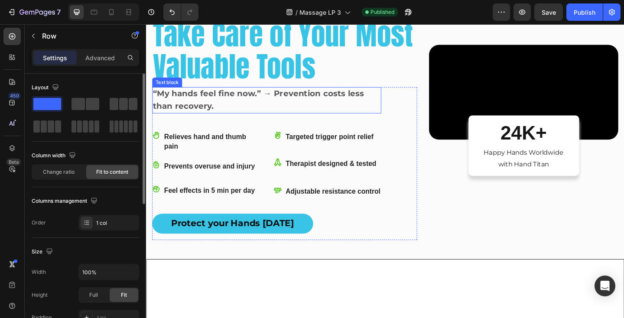
scroll to position [129, 0]
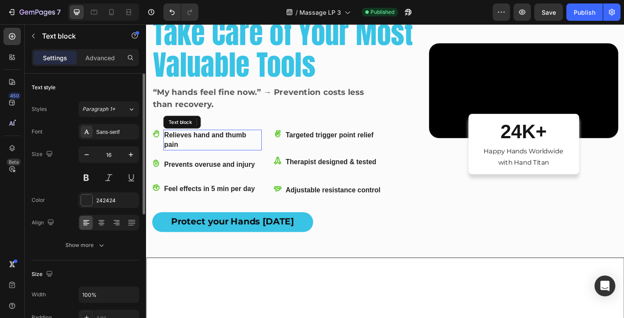
click at [192, 161] on p "Relieves hand and thumb pain" at bounding box center [218, 150] width 105 height 21
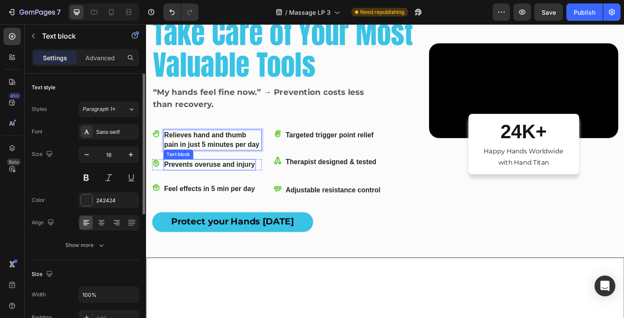
click at [199, 181] on strong "Prevents overuse and injury" at bounding box center [215, 177] width 99 height 8
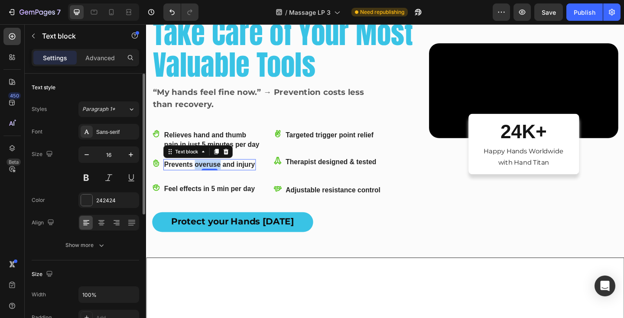
click at [199, 181] on strong "Prevents overuse and injury" at bounding box center [215, 177] width 99 height 8
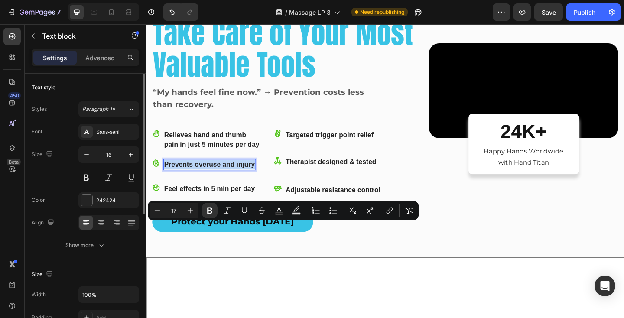
click at [199, 181] on strong "Prevents overuse and injury" at bounding box center [215, 177] width 99 height 8
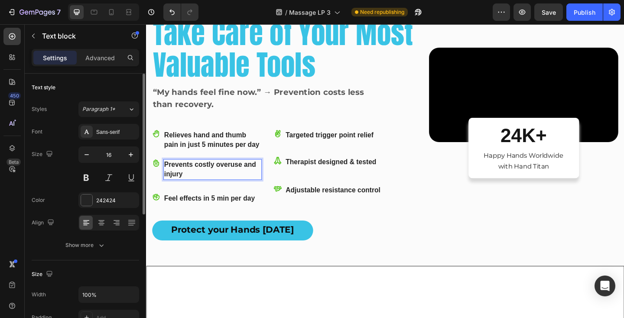
click at [218, 193] on p "Prevents costly overuse and injury" at bounding box center [218, 182] width 105 height 21
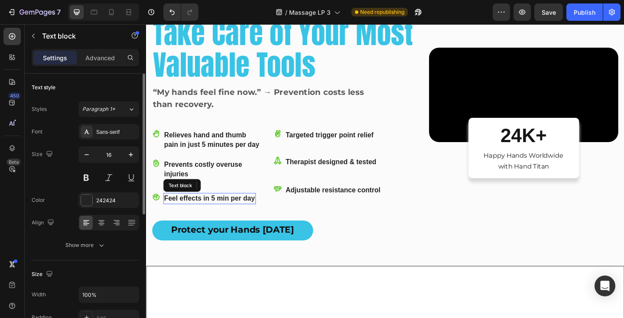
click at [188, 218] on span "Feel effects in 5 min per day" at bounding box center [215, 214] width 99 height 8
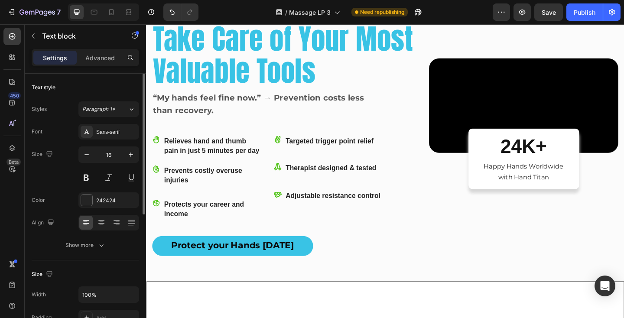
scroll to position [122, 0]
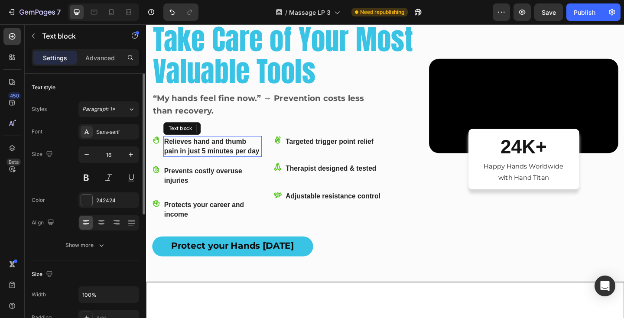
click at [218, 166] on strong "Relieves hand and thumb pain in just 5 minutes per day" at bounding box center [218, 157] width 104 height 19
click at [269, 166] on strong "Relieves hand and thumb pain in just 5 minutes per day" at bounding box center [218, 157] width 104 height 19
click at [238, 168] on p "Relieves hand and thumb pain in just 5 minutes per day" at bounding box center [218, 157] width 105 height 21
click at [108, 58] on p "Advanced" at bounding box center [99, 57] width 29 height 9
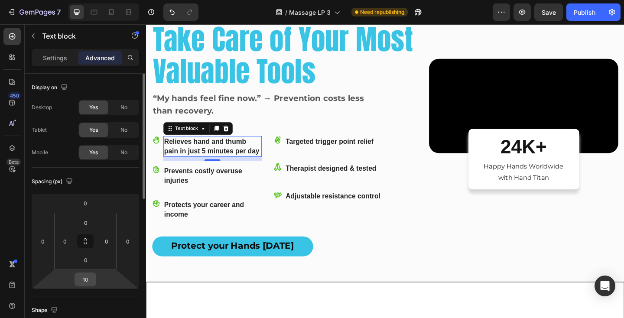
click at [89, 278] on input "10" at bounding box center [85, 279] width 17 height 13
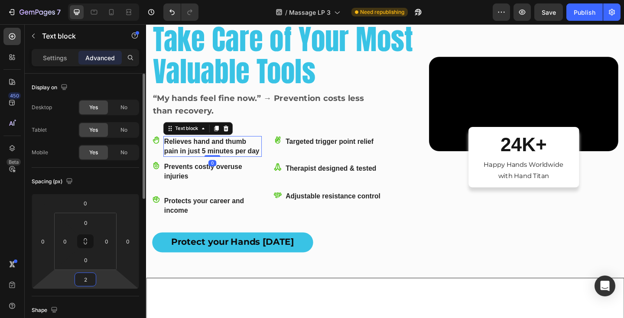
type input "20"
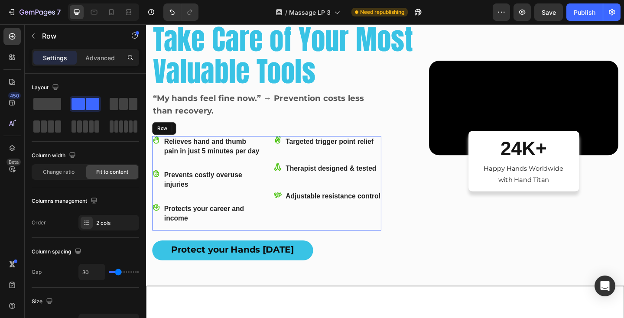
click at [280, 249] on div "Icon Relieves hand and thumb pain in just 5 minutes per day Text block 20 Row I…" at bounding box center [277, 197] width 249 height 103
click at [114, 11] on icon at bounding box center [111, 12] width 5 height 6
type input "24"
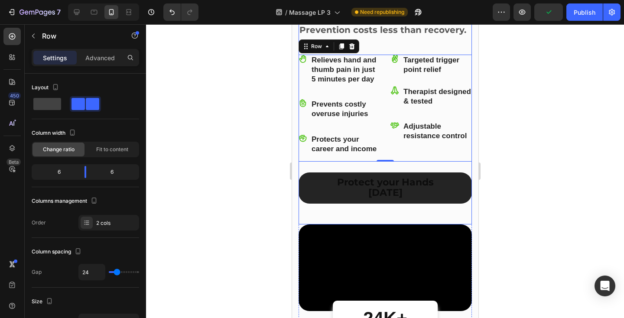
scroll to position [265, 0]
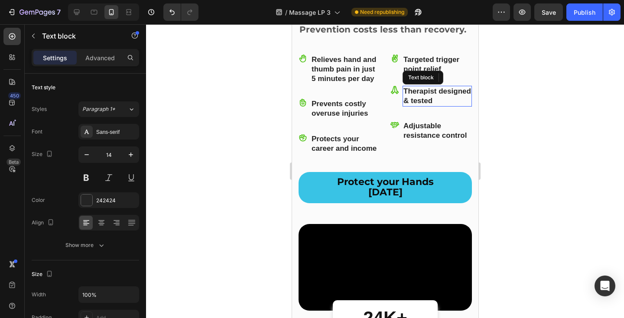
click at [440, 96] on p "Therapist designed & tested" at bounding box center [437, 96] width 68 height 19
click at [108, 65] on div "Settings Advanced" at bounding box center [86, 57] width 108 height 17
click at [105, 58] on p "Advanced" at bounding box center [99, 57] width 29 height 9
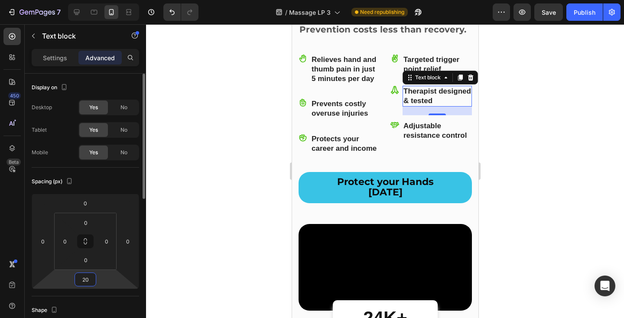
click at [89, 281] on input "20" at bounding box center [85, 279] width 17 height 13
type input "25"
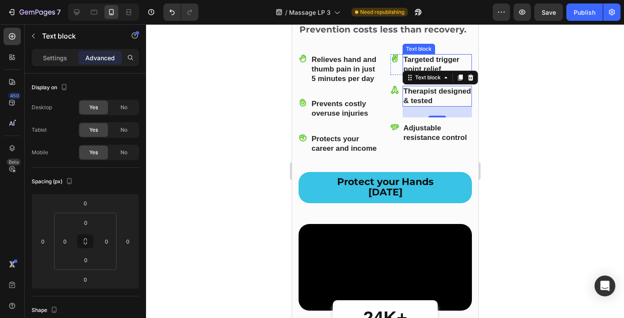
click at [420, 68] on strong "Targeted trigger point relief" at bounding box center [431, 64] width 56 height 18
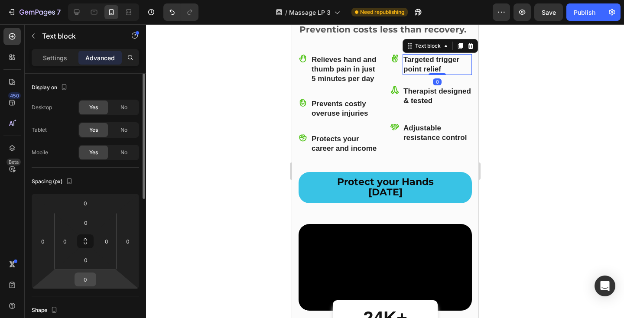
click at [92, 279] on input "0" at bounding box center [85, 279] width 17 height 13
type input "25"
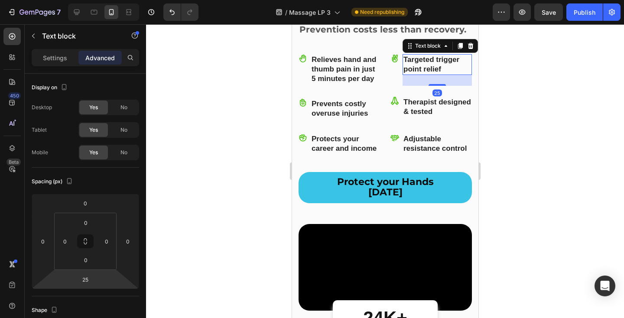
click at [526, 150] on div at bounding box center [385, 171] width 478 height 294
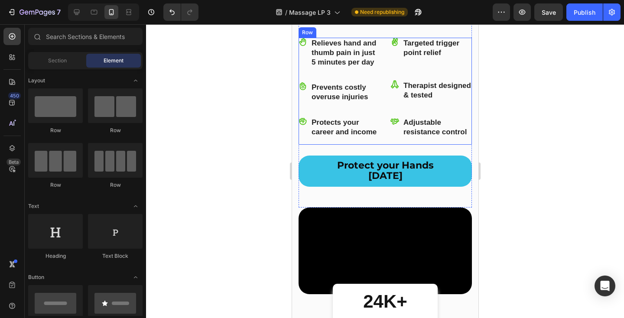
scroll to position [285, 0]
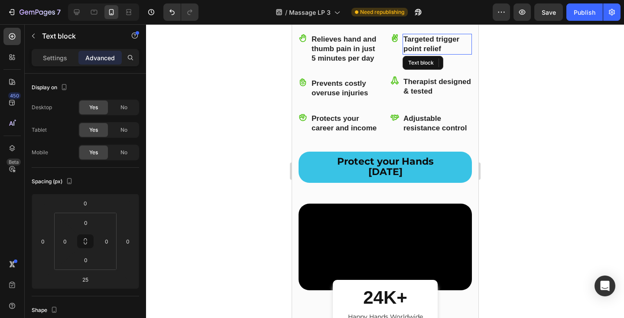
click at [437, 39] on strong "Targeted trigger point relief" at bounding box center [431, 44] width 56 height 18
click at [450, 48] on p "Targeted trigger point relief" at bounding box center [437, 44] width 68 height 19
click at [466, 80] on strong "Therapist designed & tested" at bounding box center [437, 87] width 68 height 18
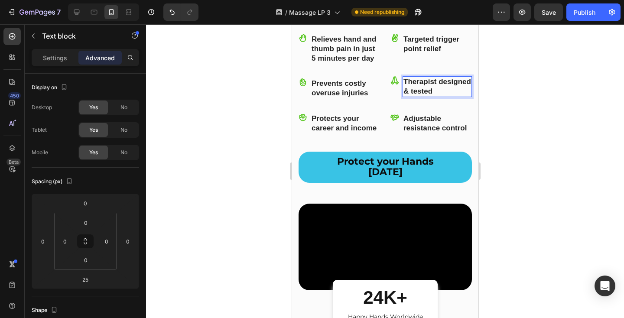
click at [465, 80] on strong "Therapist designed & tested" at bounding box center [437, 87] width 68 height 18
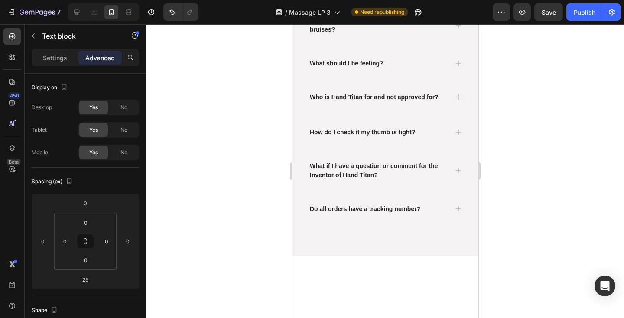
scroll to position [5198, 0]
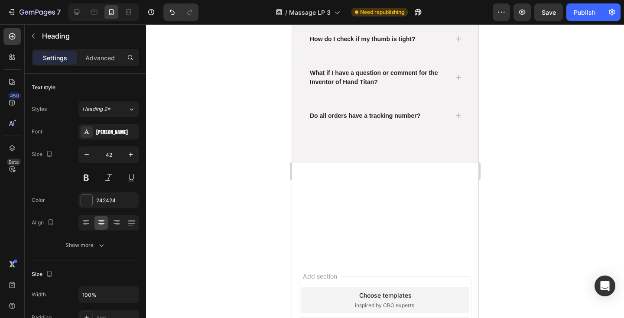
click at [105, 58] on p "Advanced" at bounding box center [99, 57] width 29 height 9
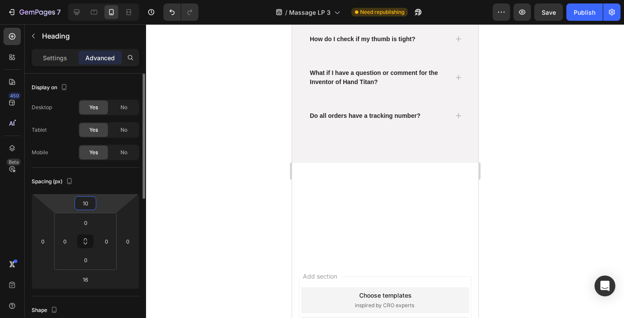
click at [94, 200] on input "10" at bounding box center [85, 203] width 17 height 13
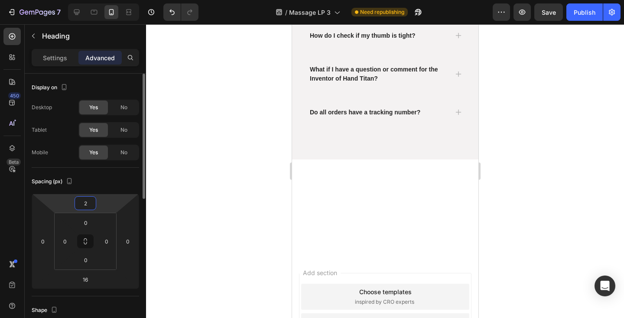
type input "25"
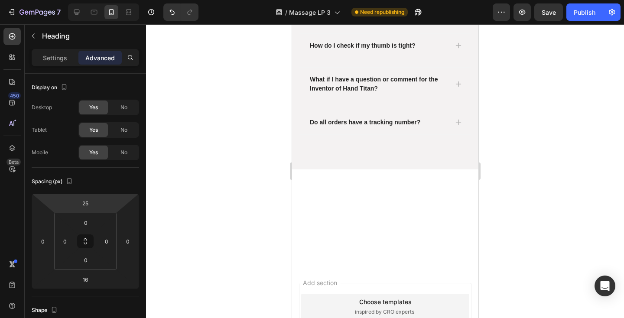
click at [516, 160] on div at bounding box center [385, 171] width 478 height 294
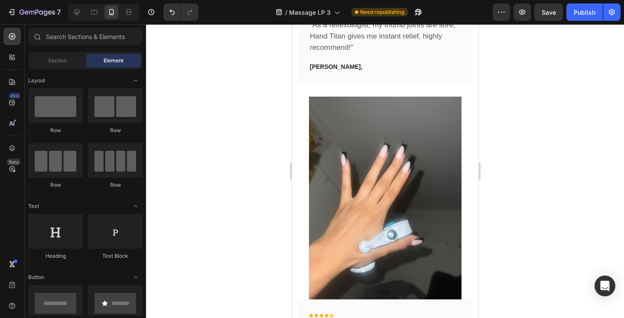
scroll to position [4699, 0]
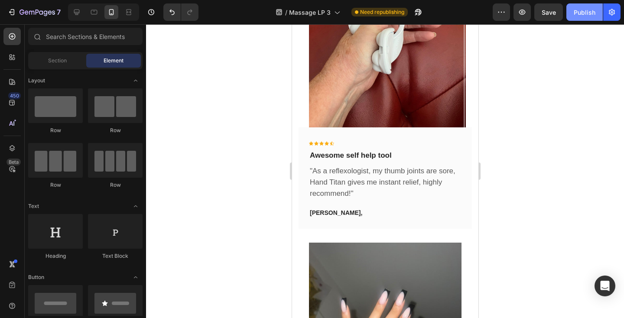
click at [591, 8] on div "Publish" at bounding box center [585, 12] width 22 height 9
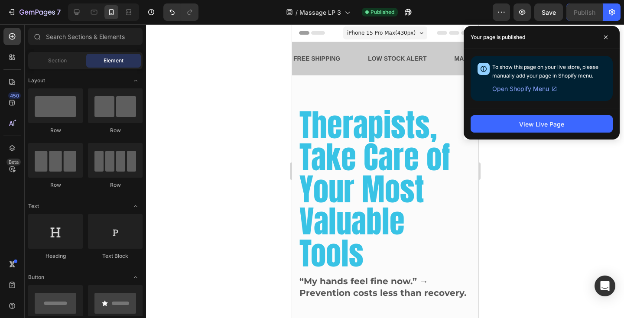
scroll to position [0, 0]
click at [579, 212] on div at bounding box center [385, 171] width 478 height 294
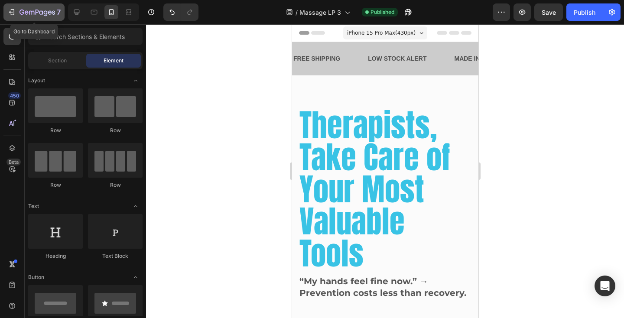
click at [12, 10] on icon "button" at bounding box center [11, 12] width 9 height 9
